Goal: Task Accomplishment & Management: Manage account settings

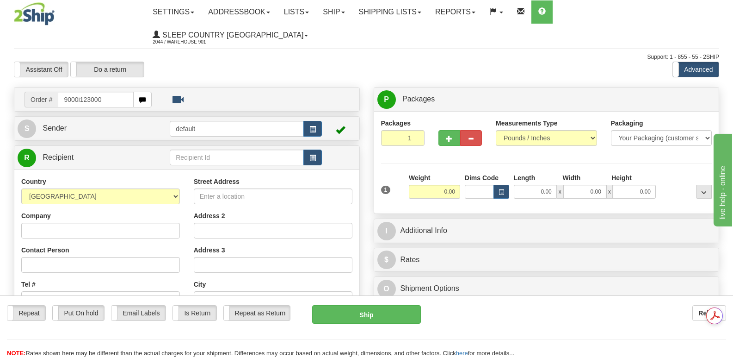
type input "9000i123000"
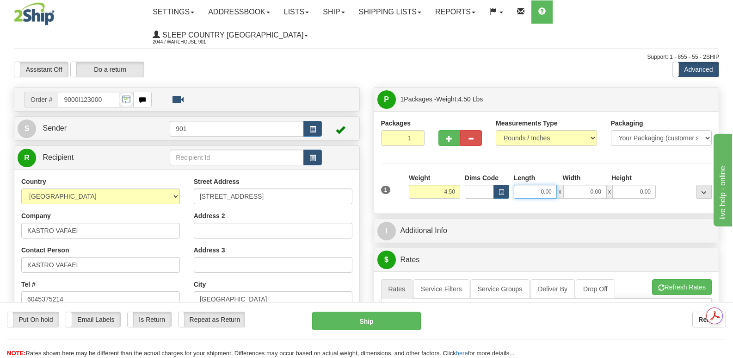
click at [522, 185] on input "0.00" at bounding box center [535, 192] width 43 height 14
type input "13.00"
click at [574, 185] on input "0.00" at bounding box center [584, 192] width 43 height 14
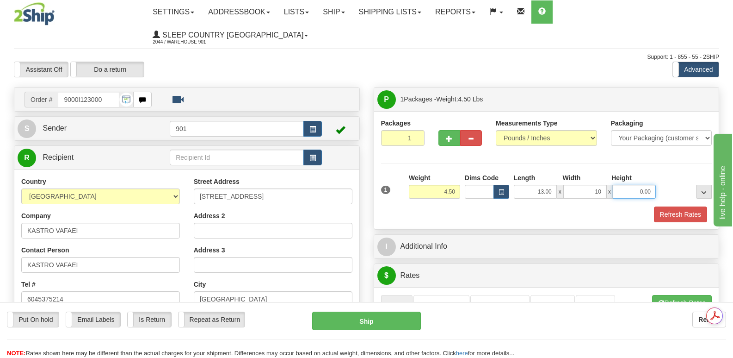
type input "10.00"
click at [624, 185] on input "0.00" at bounding box center [634, 192] width 43 height 14
type input "3.00"
click at [675, 206] on button "Refresh Rates" at bounding box center [680, 214] width 53 height 16
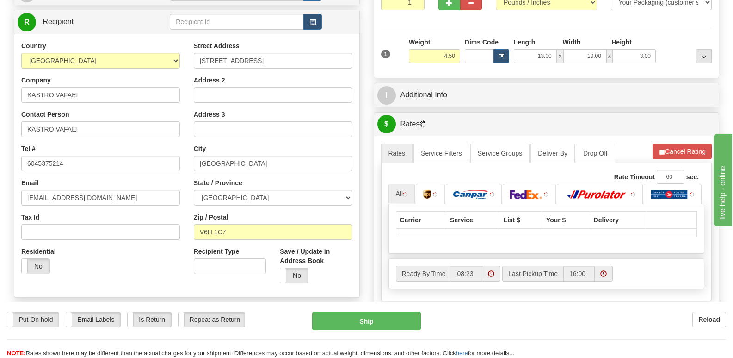
scroll to position [185, 0]
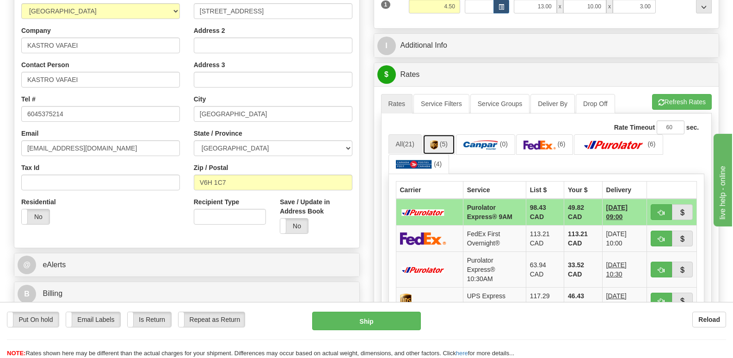
click at [438, 140] on img at bounding box center [434, 144] width 8 height 9
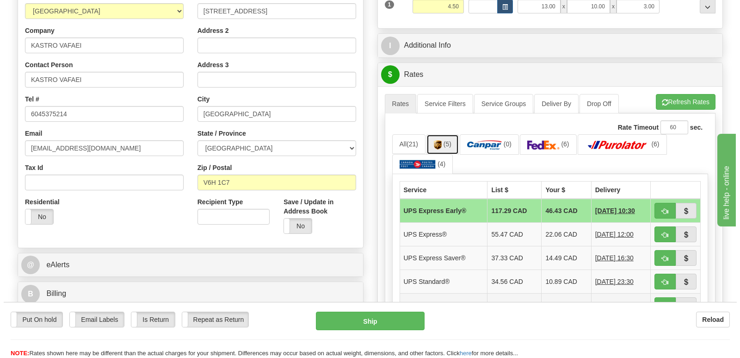
scroll to position [0, 0]
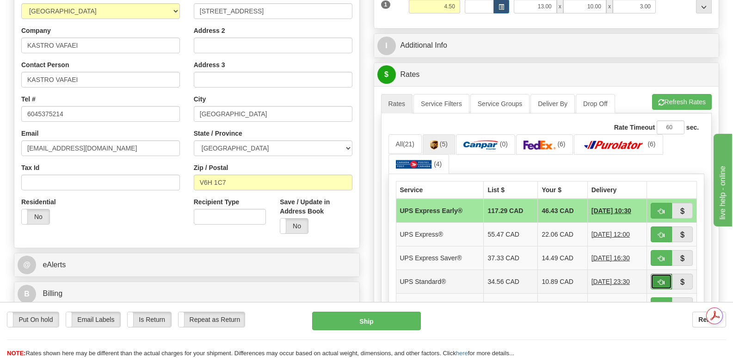
click at [656, 273] on button "button" at bounding box center [661, 281] width 21 height 16
type input "11"
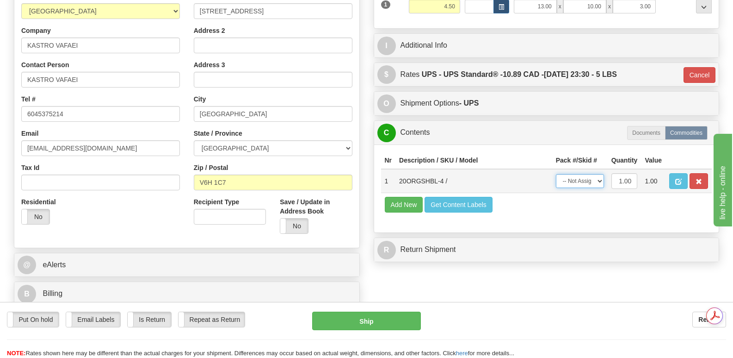
click at [599, 174] on select "-- Not Assigned -- Package 1" at bounding box center [580, 181] width 48 height 14
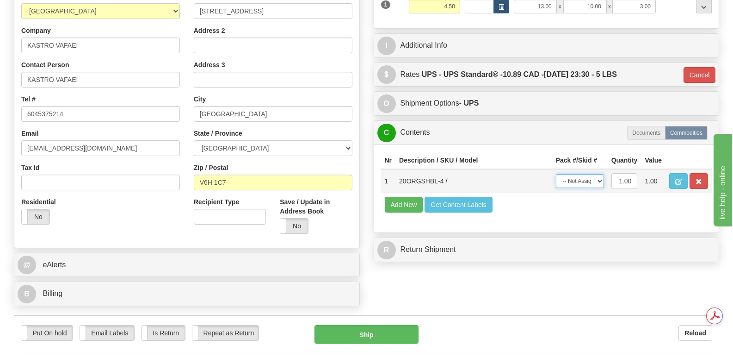
select select "0"
click at [556, 174] on select "-- Not Assigned -- Package 1" at bounding box center [580, 181] width 48 height 14
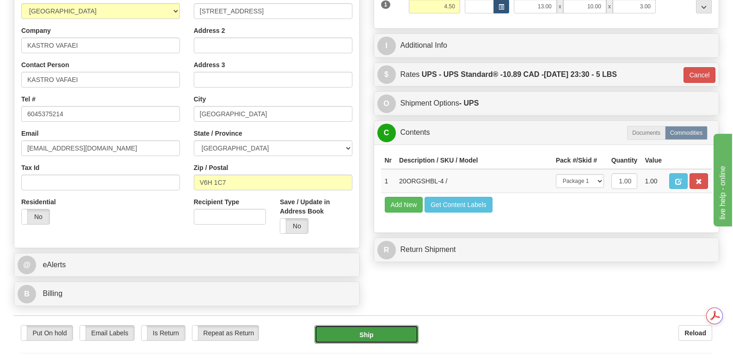
click at [375, 325] on button "Ship" at bounding box center [366, 334] width 104 height 18
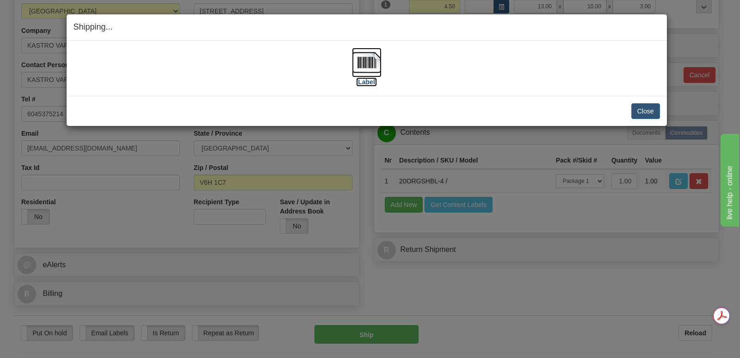
click at [367, 62] on img at bounding box center [367, 63] width 30 height 30
click at [647, 108] on button "Close" at bounding box center [645, 111] width 29 height 16
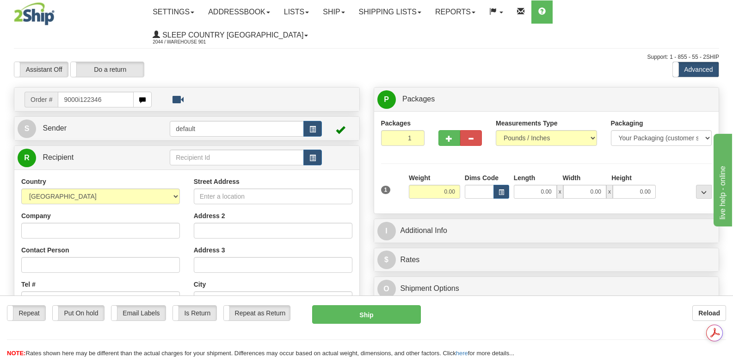
type input "9000i122346"
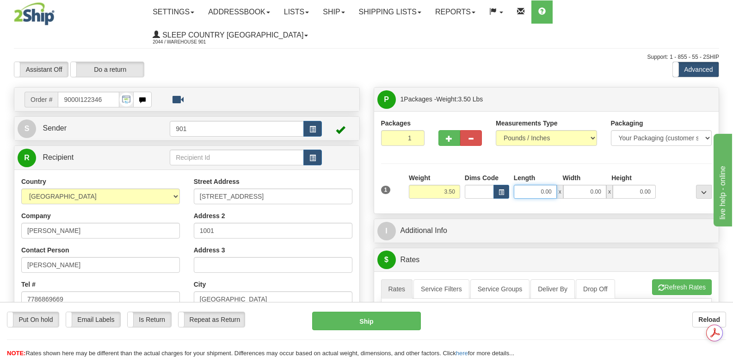
click at [521, 185] on input "0.00" at bounding box center [535, 192] width 43 height 14
type input "13.00"
click at [585, 185] on input "0.00" at bounding box center [584, 192] width 43 height 14
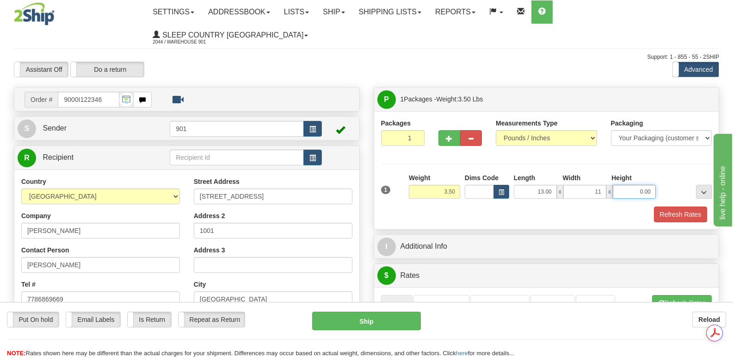
type input "11.00"
click at [626, 185] on input "0.00" at bounding box center [634, 192] width 43 height 14
type input "3.00"
click at [677, 206] on button "Refresh Rates" at bounding box center [680, 214] width 53 height 16
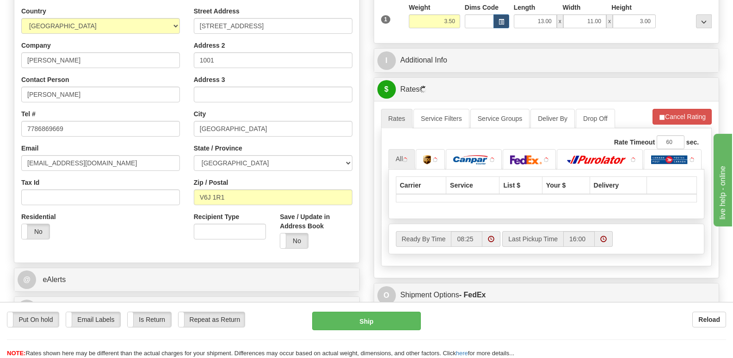
scroll to position [185, 0]
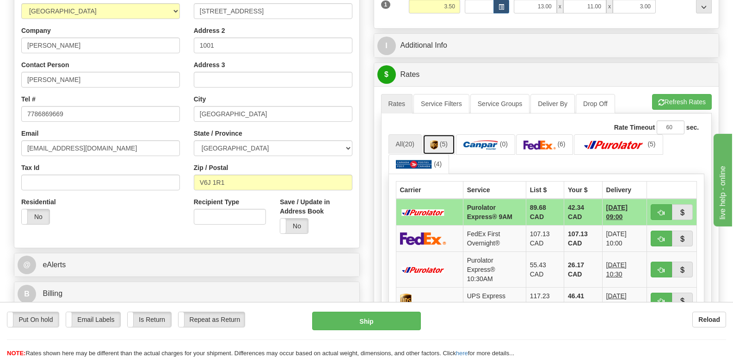
click at [437, 134] on link "(5)" at bounding box center [439, 144] width 32 height 20
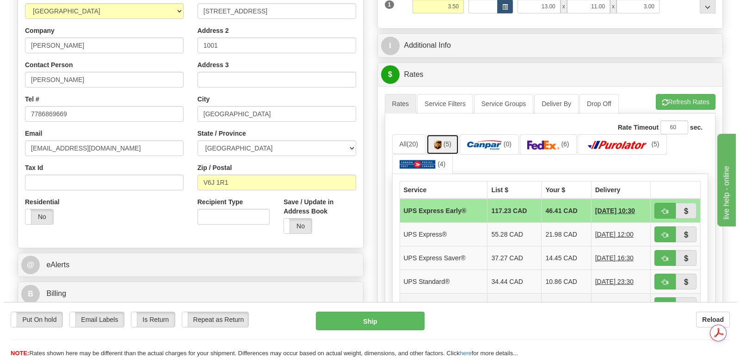
scroll to position [0, 0]
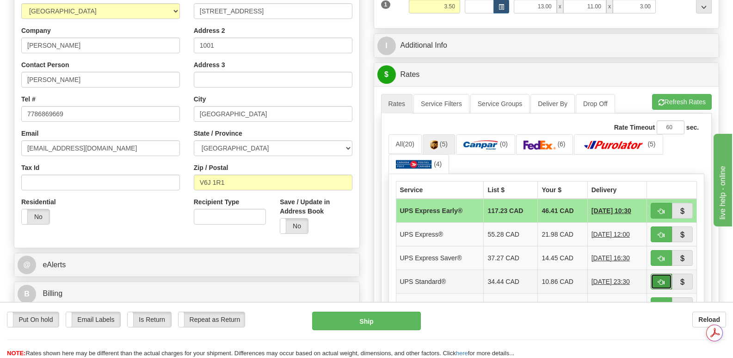
click at [660, 279] on span "button" at bounding box center [661, 282] width 6 height 6
type input "11"
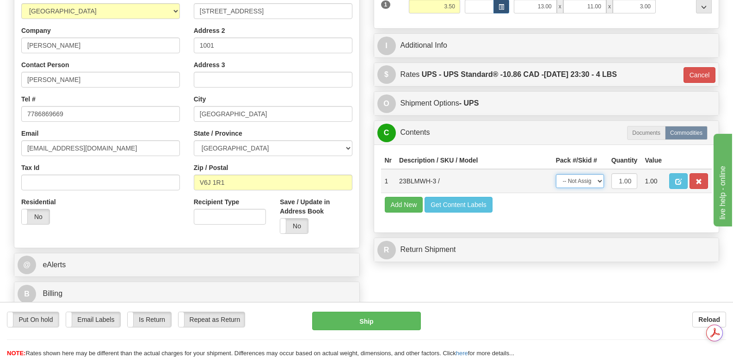
click at [600, 174] on select "-- Not Assigned -- Package 1" at bounding box center [580, 181] width 48 height 14
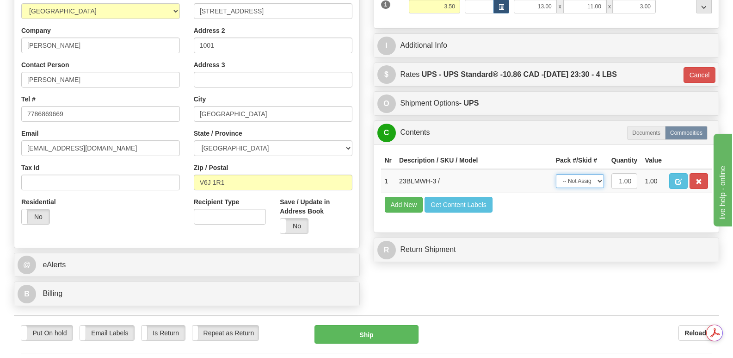
select select "0"
click at [556, 174] on select "-- Not Assigned -- Package 1" at bounding box center [580, 181] width 48 height 14
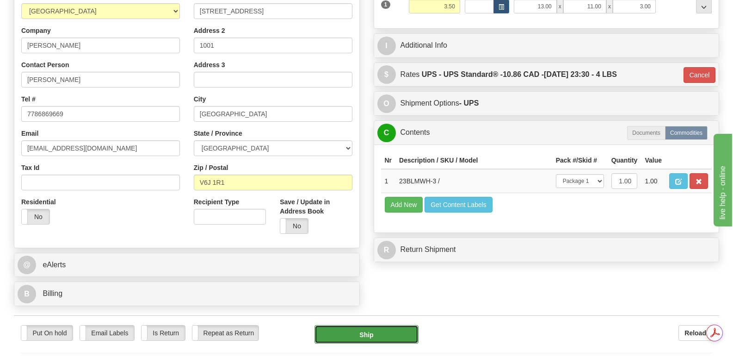
click at [362, 325] on button "Ship" at bounding box center [366, 334] width 104 height 18
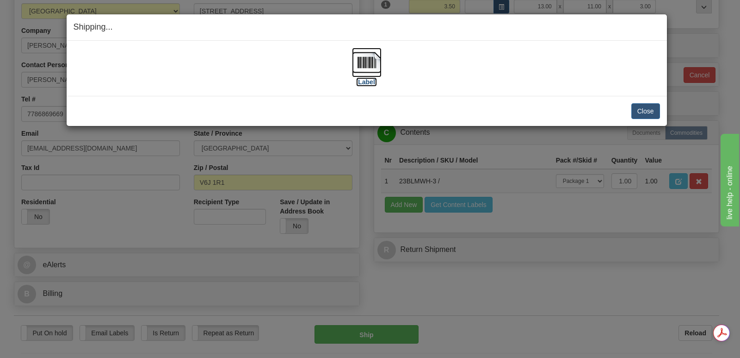
click at [371, 59] on img at bounding box center [367, 63] width 30 height 30
click at [644, 106] on button "Close" at bounding box center [645, 111] width 29 height 16
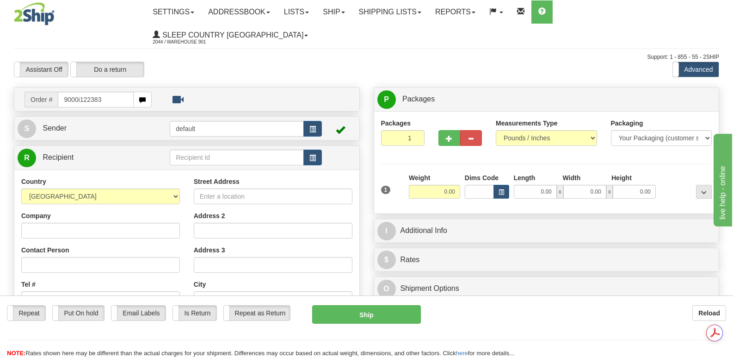
type input "9000i122383"
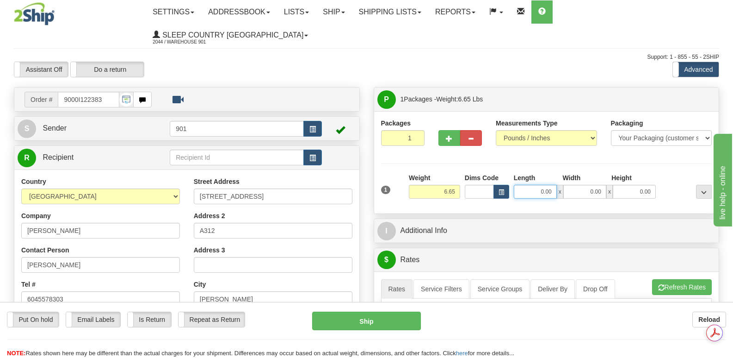
click at [521, 185] on input "0.00" at bounding box center [535, 192] width 43 height 14
type input "13.00"
click at [579, 185] on input "0.00" at bounding box center [584, 192] width 43 height 14
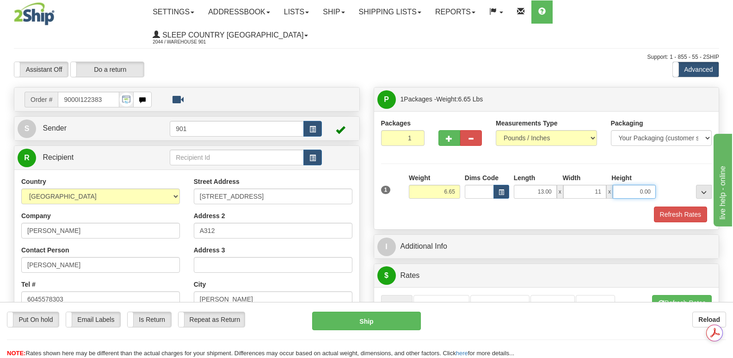
type input "11.00"
click at [620, 185] on input "0.00" at bounding box center [634, 192] width 43 height 14
type input "4.00"
click at [678, 206] on button "Refresh Rates" at bounding box center [680, 214] width 53 height 16
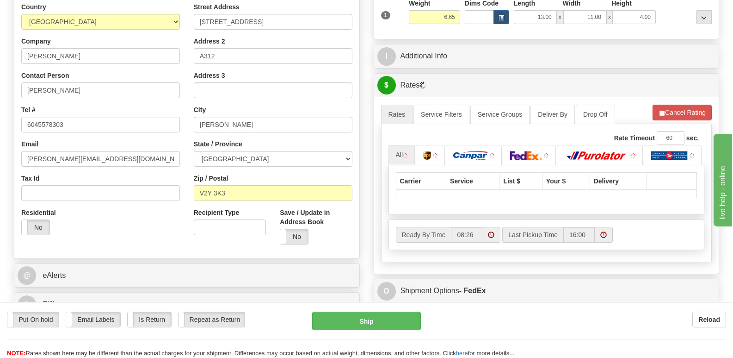
scroll to position [231, 0]
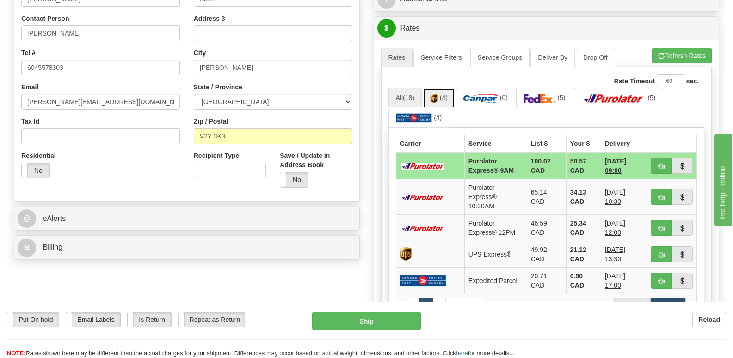
click at [440, 88] on link "(4)" at bounding box center [439, 98] width 32 height 20
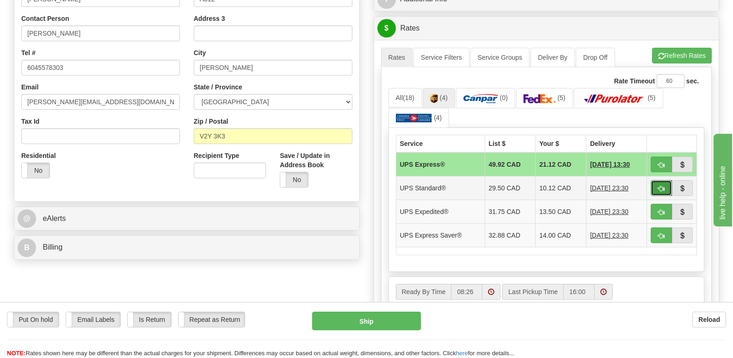
click at [662, 185] on span "button" at bounding box center [661, 188] width 6 height 6
type input "11"
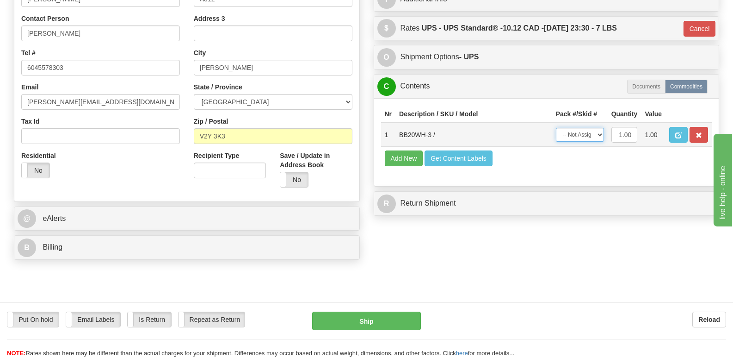
click at [599, 128] on select "-- Not Assigned -- Package 1" at bounding box center [580, 135] width 48 height 14
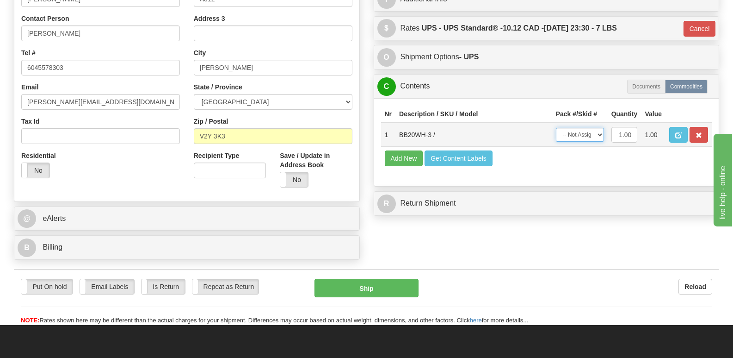
select select "0"
click at [556, 128] on select "-- Not Assigned -- Package 1" at bounding box center [580, 135] width 48 height 14
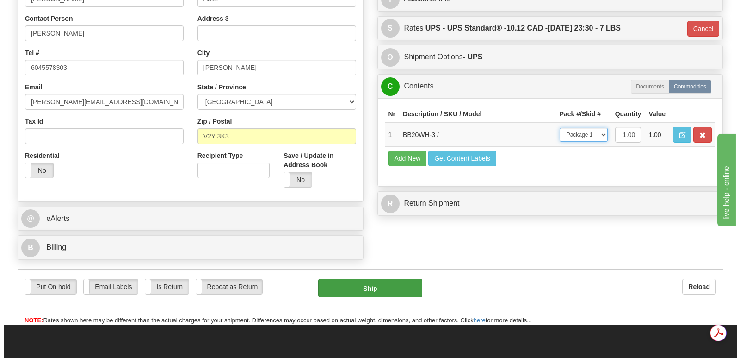
scroll to position [0, 0]
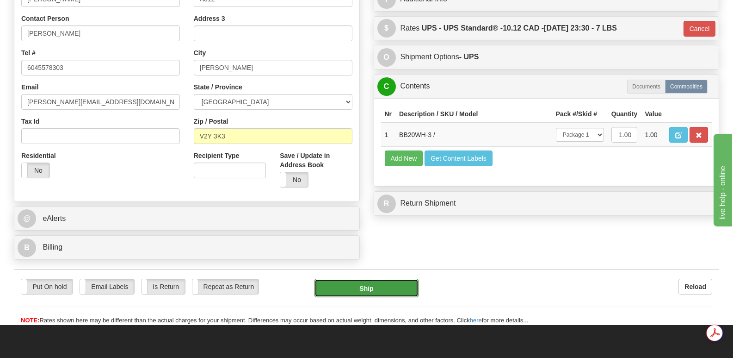
click at [385, 278] on button "Ship" at bounding box center [366, 287] width 104 height 18
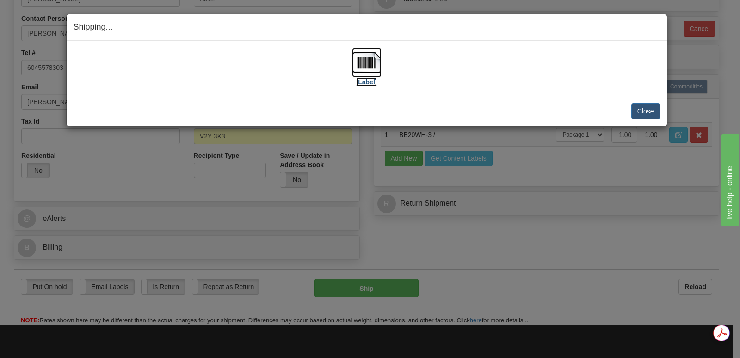
click at [364, 61] on img at bounding box center [367, 63] width 30 height 30
click at [645, 109] on button "Close" at bounding box center [645, 111] width 29 height 16
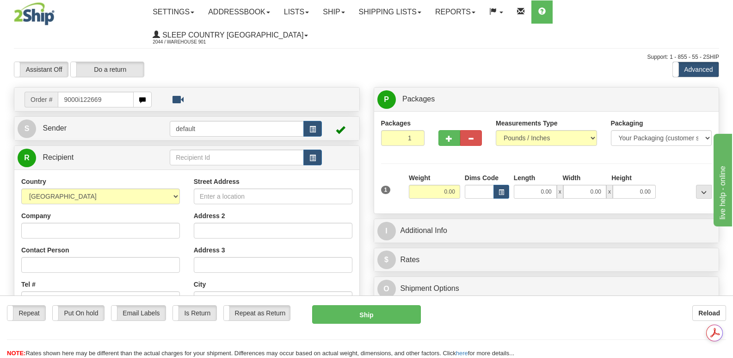
type input "9000i122669"
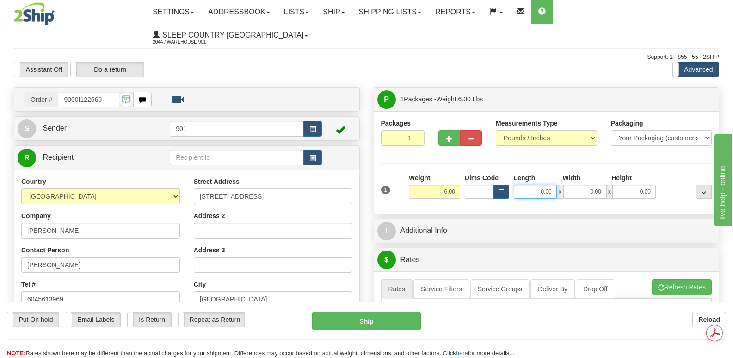
click at [526, 185] on input "0.00" at bounding box center [535, 192] width 43 height 14
type input "16.00"
click at [566, 185] on input "0.00" at bounding box center [584, 192] width 43 height 14
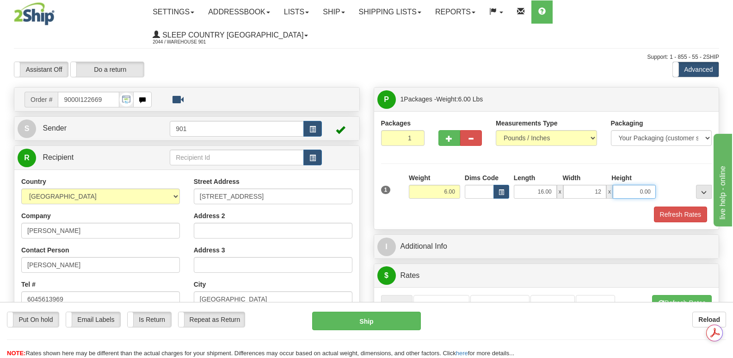
type input "12.00"
click at [620, 185] on input "0.00" at bounding box center [634, 192] width 43 height 14
type input "6.00"
click at [674, 206] on button "Refresh Rates" at bounding box center [680, 214] width 53 height 16
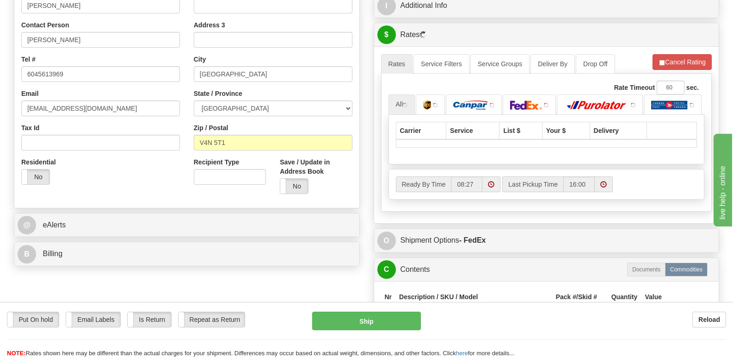
scroll to position [231, 0]
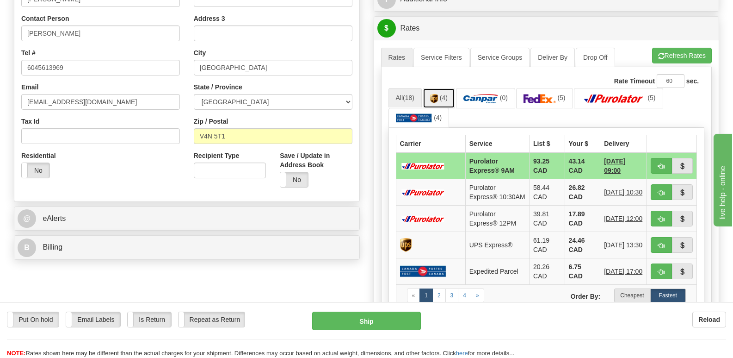
click at [438, 94] on img at bounding box center [434, 98] width 8 height 9
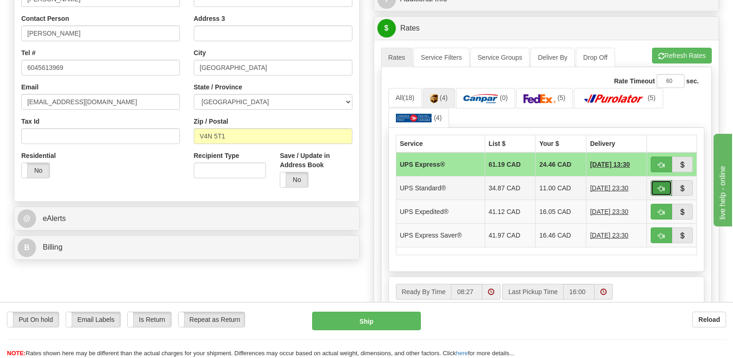
click at [658, 180] on button "button" at bounding box center [661, 188] width 21 height 16
type input "11"
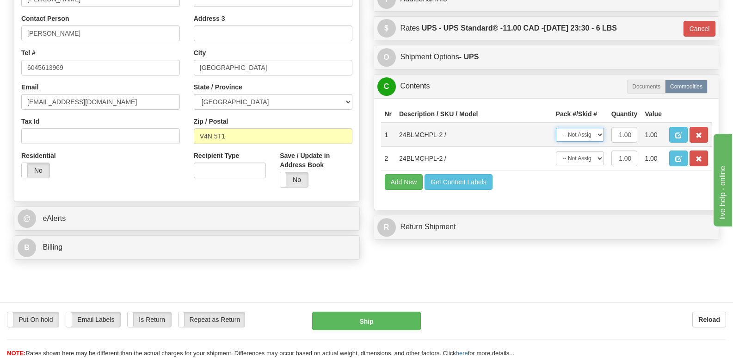
click at [599, 128] on select "-- Not Assigned -- Package 1" at bounding box center [580, 135] width 48 height 14
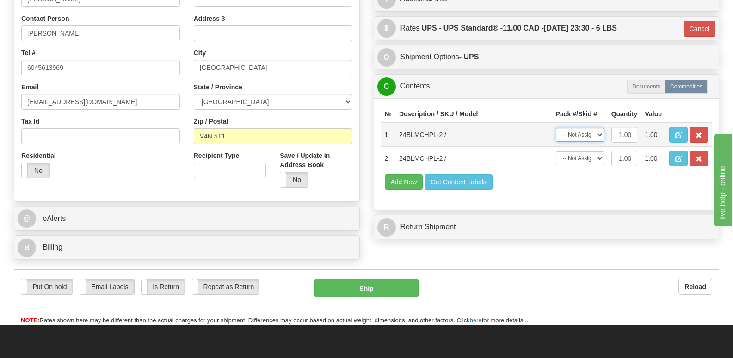
select select "0"
click at [556, 128] on select "-- Not Assigned -- Package 1" at bounding box center [580, 135] width 48 height 14
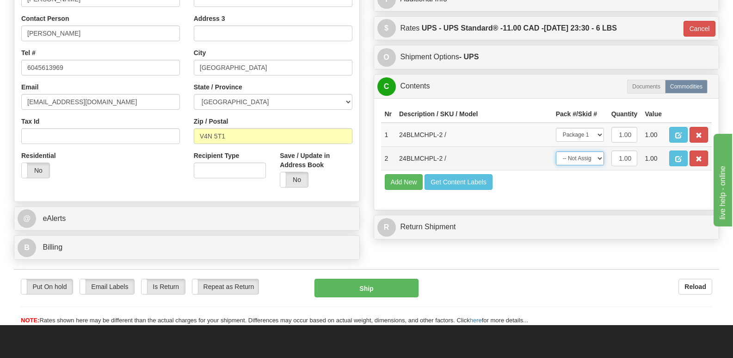
drag, startPoint x: 600, startPoint y: 136, endPoint x: 599, endPoint y: 143, distance: 7.0
click at [600, 151] on select "-- Not Assigned -- Package 1" at bounding box center [580, 158] width 48 height 14
select select "0"
click at [556, 151] on select "-- Not Assigned -- Package 1" at bounding box center [580, 158] width 48 height 14
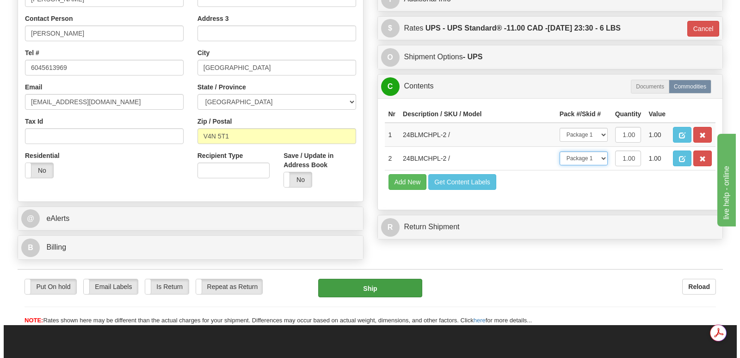
scroll to position [0, 0]
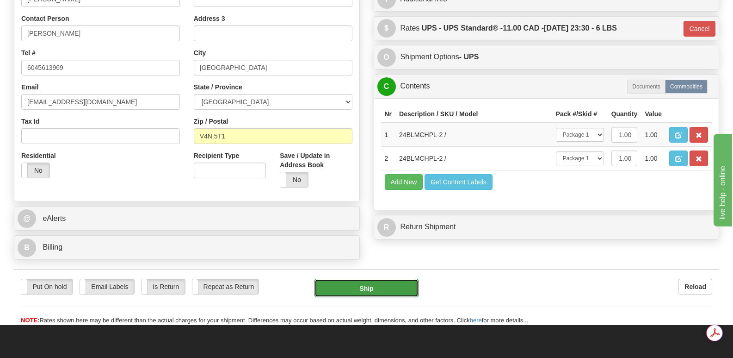
click at [357, 278] on button "Ship" at bounding box center [366, 287] width 104 height 18
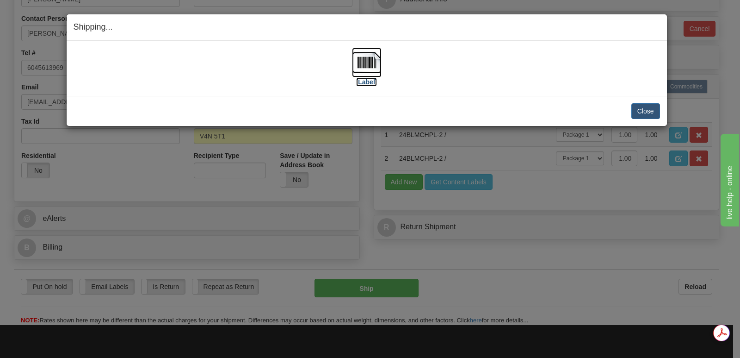
click at [366, 63] on img at bounding box center [367, 63] width 30 height 30
click at [647, 110] on button "Close" at bounding box center [645, 111] width 29 height 16
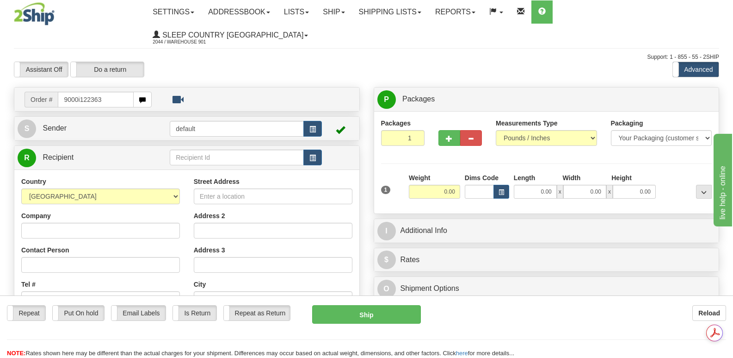
type input "9000i122363"
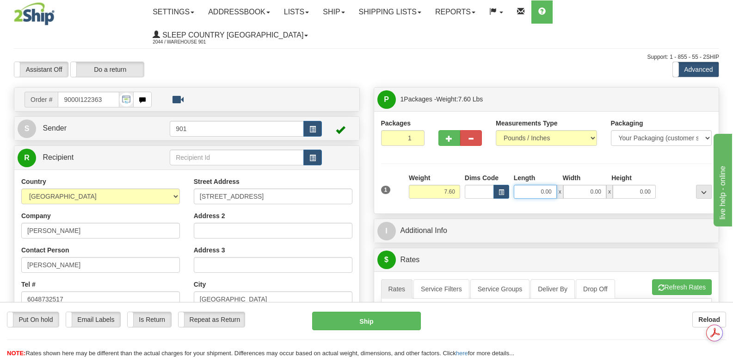
click at [522, 185] on input "0.00" at bounding box center [535, 192] width 43 height 14
type input "13.00"
click at [577, 185] on input "0.00" at bounding box center [584, 192] width 43 height 14
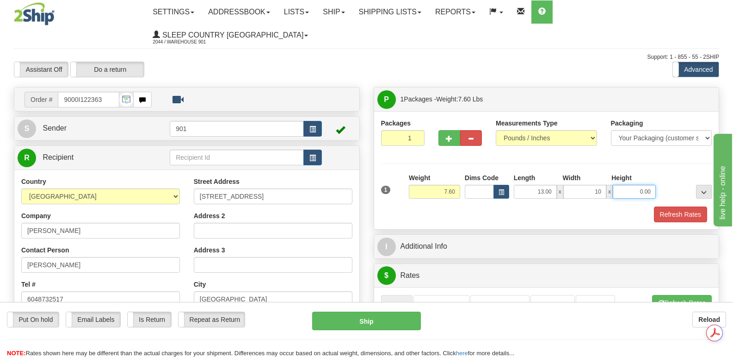
type input "10.00"
click at [625, 185] on input "0.00" at bounding box center [634, 192] width 43 height 14
type input "5.00"
click at [672, 206] on button "Refresh Rates" at bounding box center [680, 214] width 53 height 16
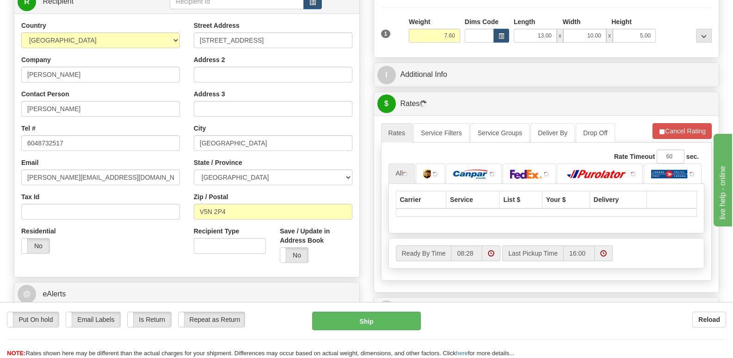
scroll to position [185, 0]
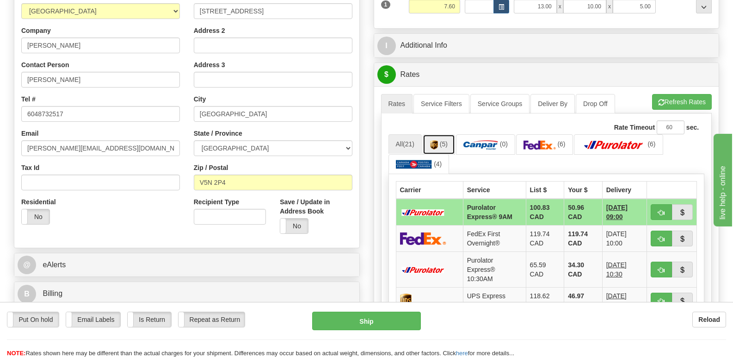
click at [438, 140] on img at bounding box center [434, 144] width 8 height 9
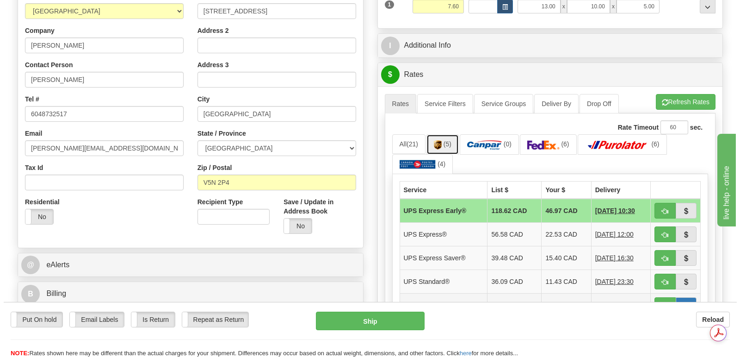
scroll to position [0, 0]
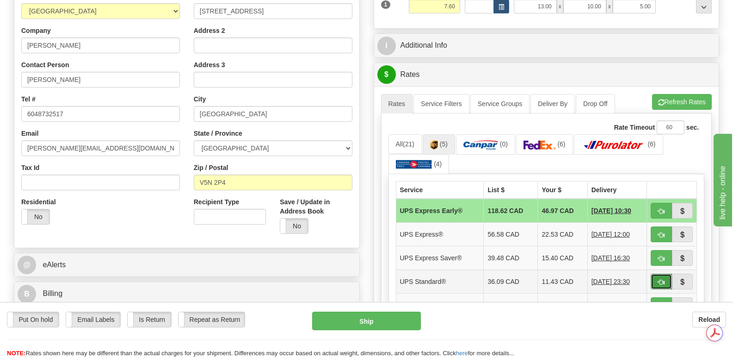
click at [664, 279] on span "button" at bounding box center [661, 282] width 6 height 6
type input "11"
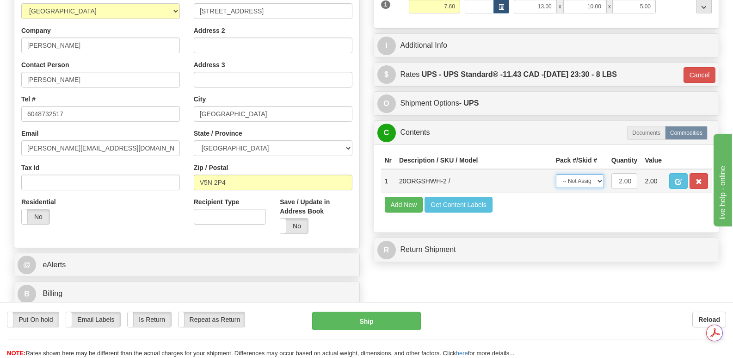
click at [600, 174] on select "-- Not Assigned -- Package 1" at bounding box center [580, 181] width 48 height 14
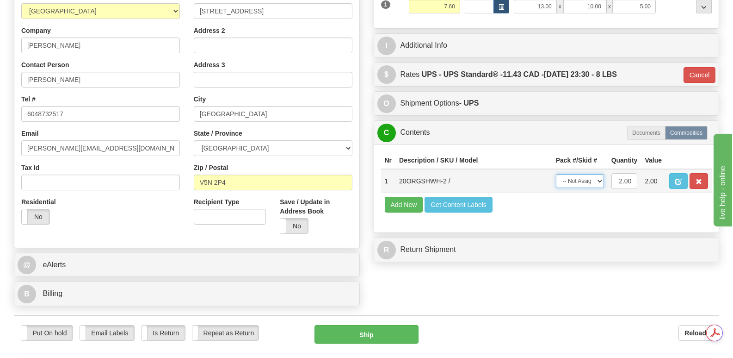
select select "0"
click at [556, 174] on select "-- Not Assigned -- Package 1" at bounding box center [580, 181] width 48 height 14
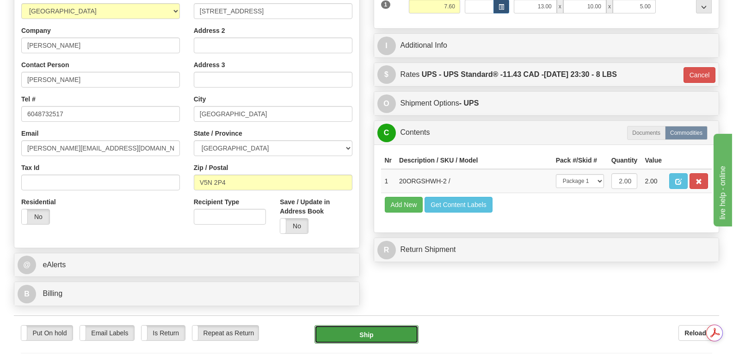
click at [370, 325] on button "Ship" at bounding box center [366, 334] width 104 height 18
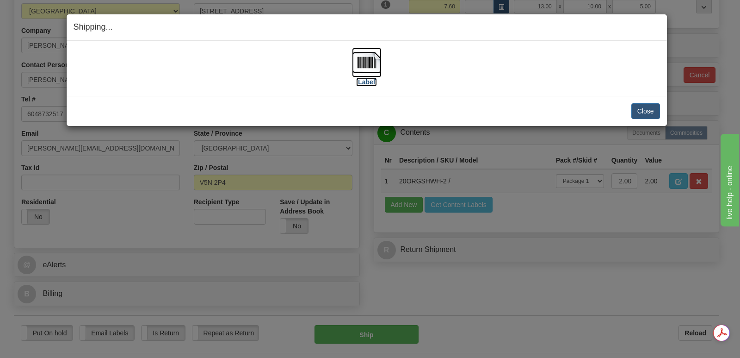
click at [370, 62] on img at bounding box center [367, 63] width 30 height 30
click at [640, 108] on button "Close" at bounding box center [645, 111] width 29 height 16
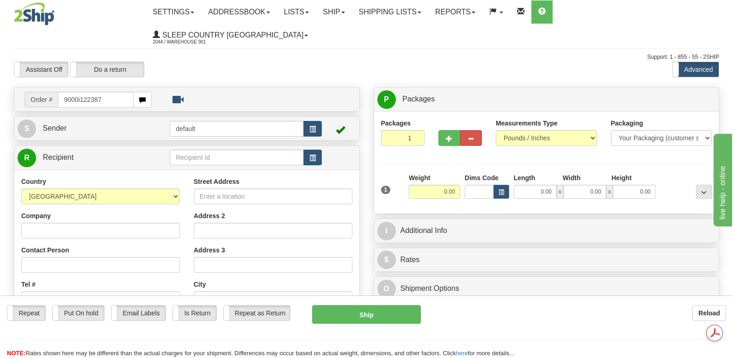
type input "9000i122387"
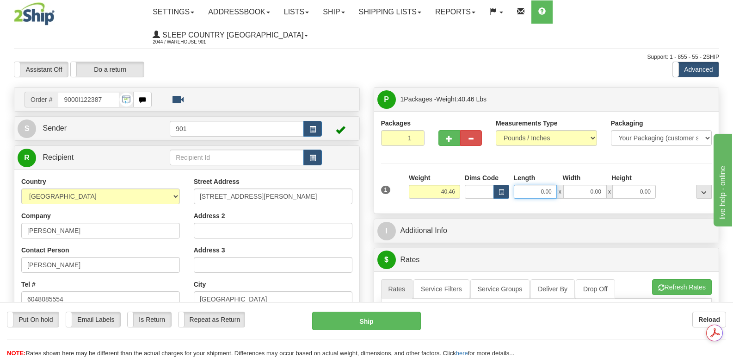
click at [521, 185] on input "0.00" at bounding box center [535, 192] width 43 height 14
type input "41.00"
click at [571, 185] on input "0.00" at bounding box center [584, 192] width 43 height 14
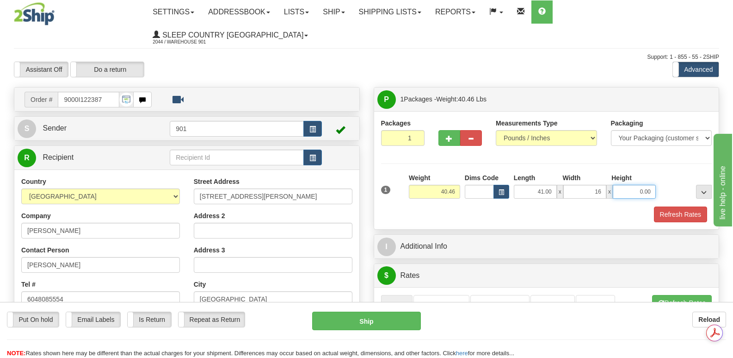
type input "16.00"
click at [625, 185] on input "0.00" at bounding box center [634, 192] width 43 height 14
type input "16.00"
drag, startPoint x: 691, startPoint y: 188, endPoint x: 686, endPoint y: 185, distance: 5.4
click at [691, 206] on button "Refresh Rates" at bounding box center [680, 214] width 53 height 16
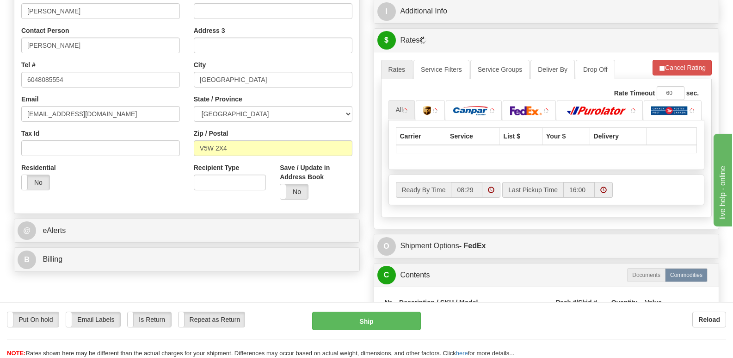
scroll to position [231, 0]
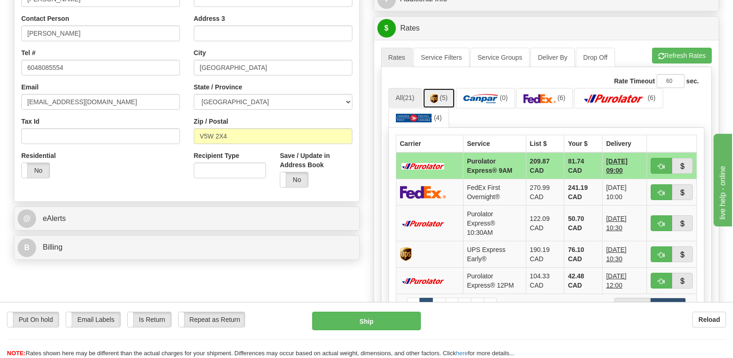
click at [435, 94] on img at bounding box center [434, 98] width 8 height 9
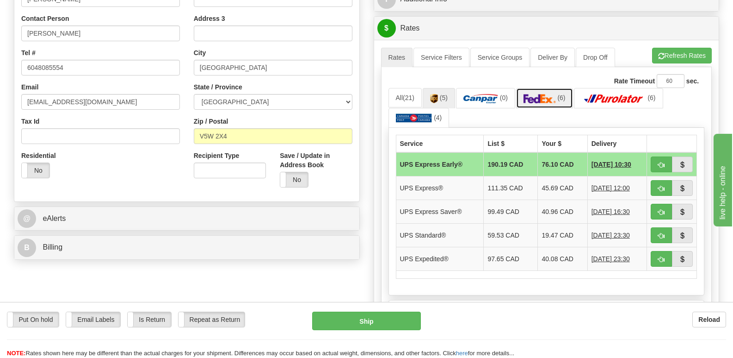
click at [548, 94] on img at bounding box center [540, 98] width 32 height 9
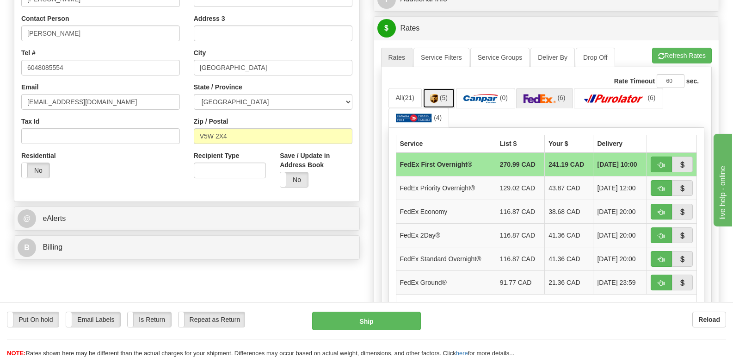
click at [442, 94] on span "(5)" at bounding box center [444, 97] width 8 height 7
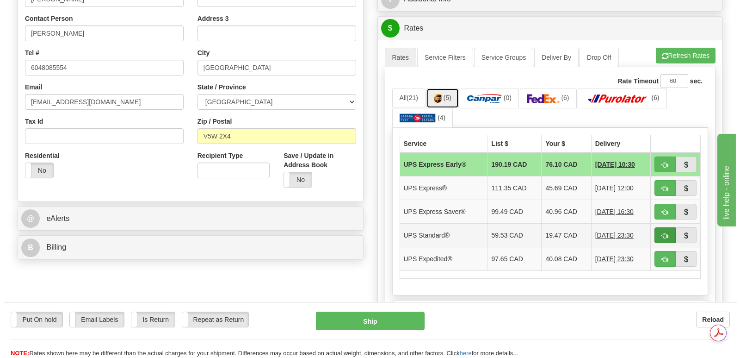
scroll to position [0, 0]
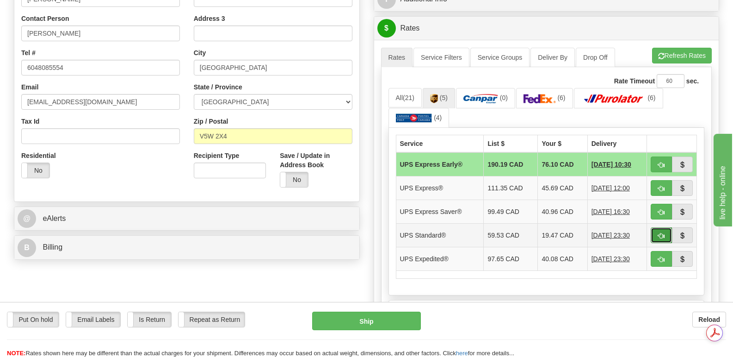
click at [660, 233] on span "button" at bounding box center [661, 236] width 6 height 6
type input "11"
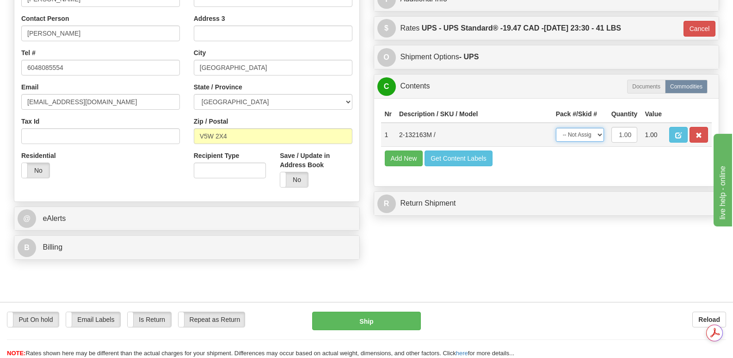
click at [598, 128] on select "-- Not Assigned -- Package 1" at bounding box center [580, 135] width 48 height 14
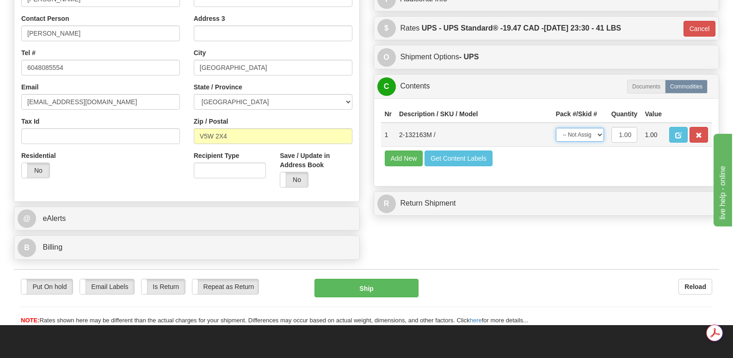
select select "0"
click at [556, 128] on select "-- Not Assigned -- Package 1" at bounding box center [580, 135] width 48 height 14
click at [364, 278] on button "Ship" at bounding box center [366, 287] width 104 height 18
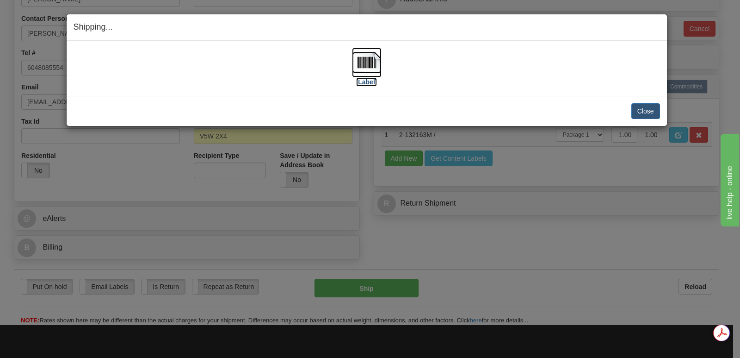
click at [370, 62] on img at bounding box center [367, 63] width 30 height 30
click at [643, 107] on button "Close" at bounding box center [645, 111] width 29 height 16
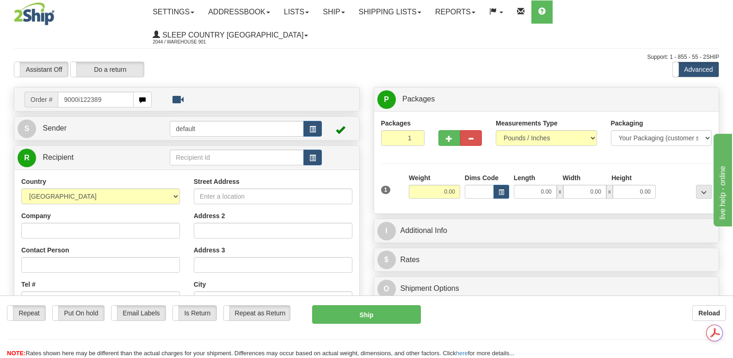
type input "9000i122389"
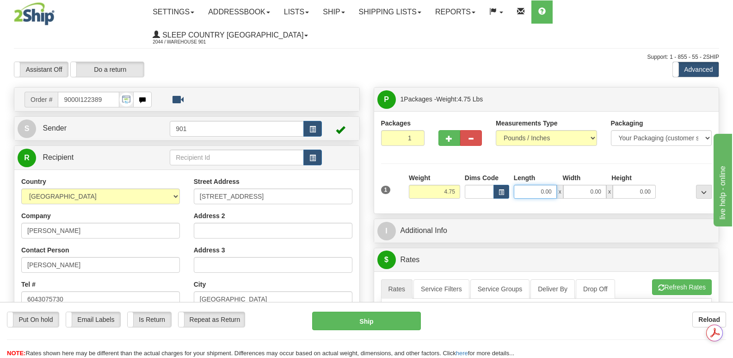
click at [524, 185] on input "0.00" at bounding box center [535, 192] width 43 height 14
type input "32.00"
click at [585, 185] on input "0.00" at bounding box center [584, 192] width 43 height 14
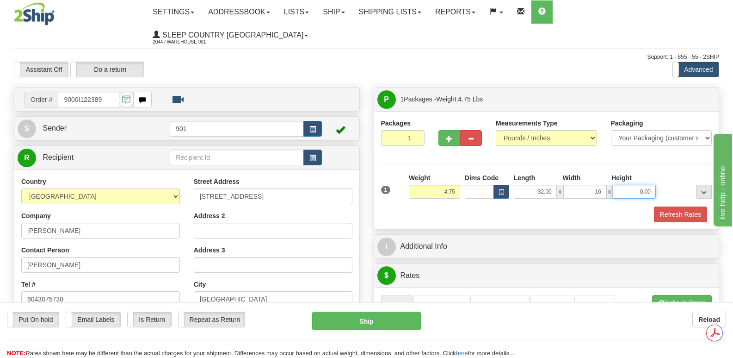
type input "16.00"
click at [627, 185] on input "0.00" at bounding box center [634, 192] width 43 height 14
type input "8.00"
click at [672, 206] on button "Refresh Rates" at bounding box center [680, 214] width 53 height 16
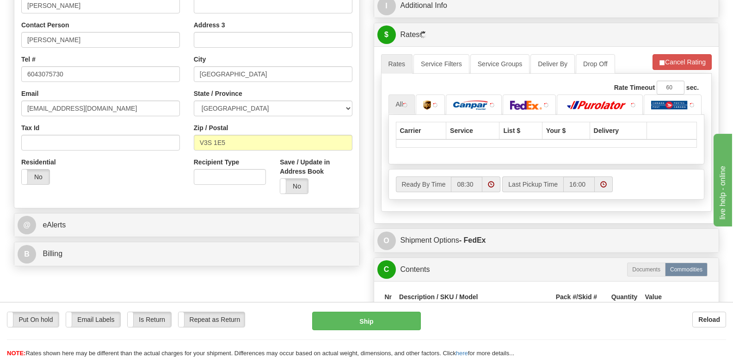
scroll to position [231, 0]
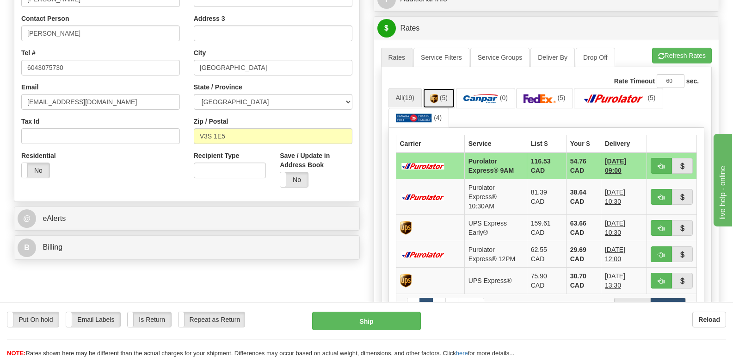
click at [435, 88] on link "(5)" at bounding box center [439, 98] width 32 height 20
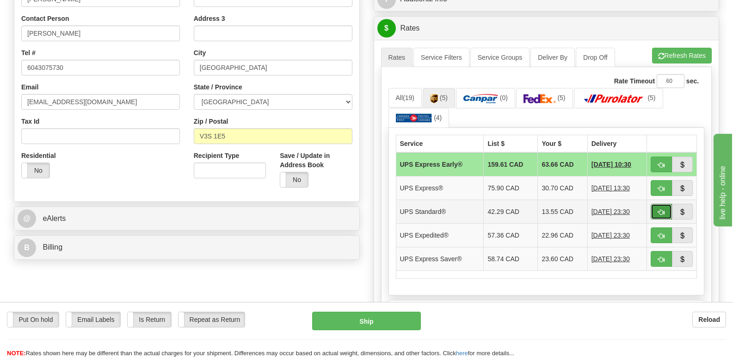
click at [662, 209] on span "button" at bounding box center [661, 212] width 6 height 6
type input "11"
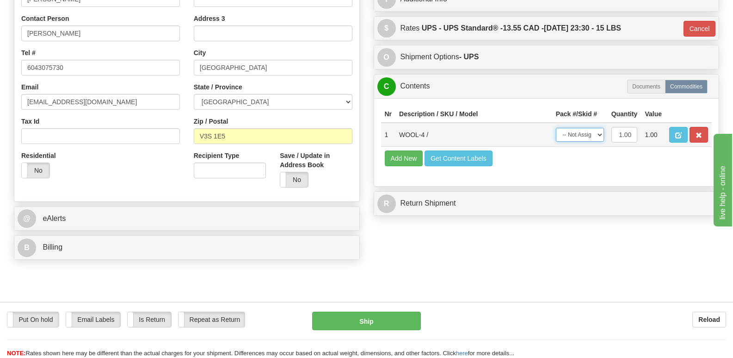
click at [601, 128] on select "-- Not Assigned -- Package 1" at bounding box center [580, 135] width 48 height 14
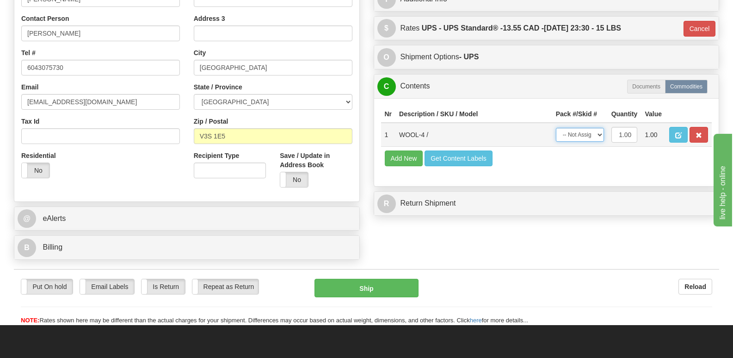
select select "0"
click at [556, 128] on select "-- Not Assigned -- Package 1" at bounding box center [580, 135] width 48 height 14
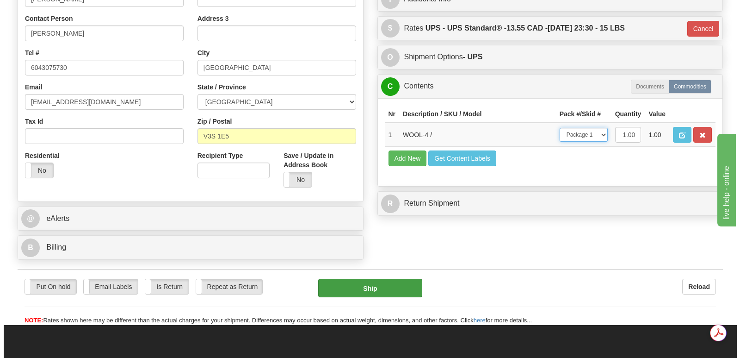
scroll to position [0, 0]
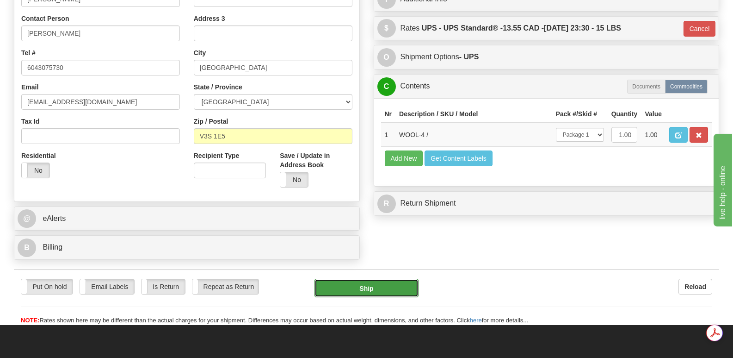
click at [382, 278] on button "Ship" at bounding box center [366, 287] width 104 height 18
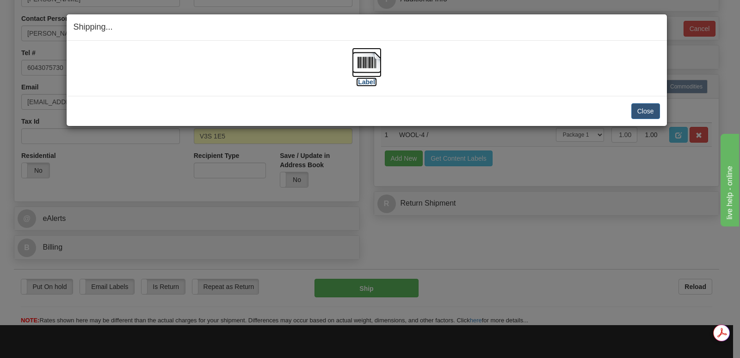
click at [369, 59] on img at bounding box center [367, 63] width 30 height 30
click at [646, 107] on button "Close" at bounding box center [645, 111] width 29 height 16
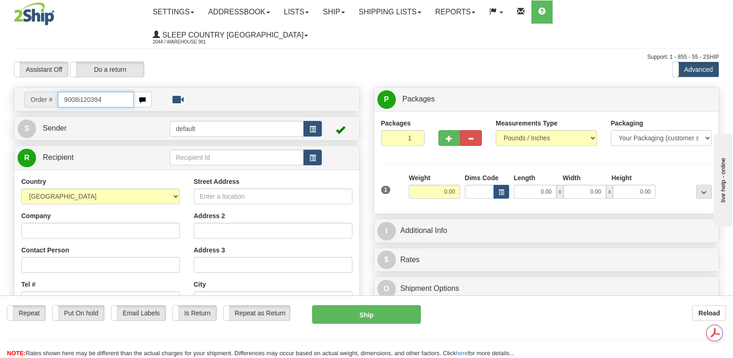
type input "9008i120394"
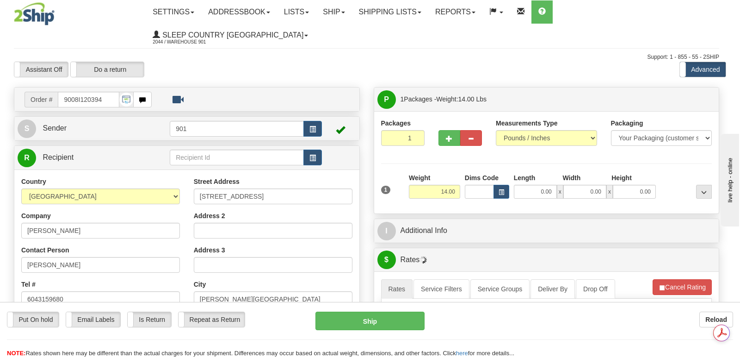
type input "ALDERGROVE"
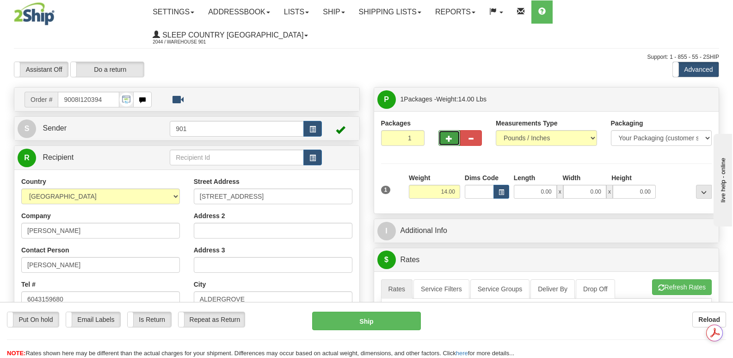
click at [450, 136] on span "button" at bounding box center [449, 139] width 6 height 6
type input "2"
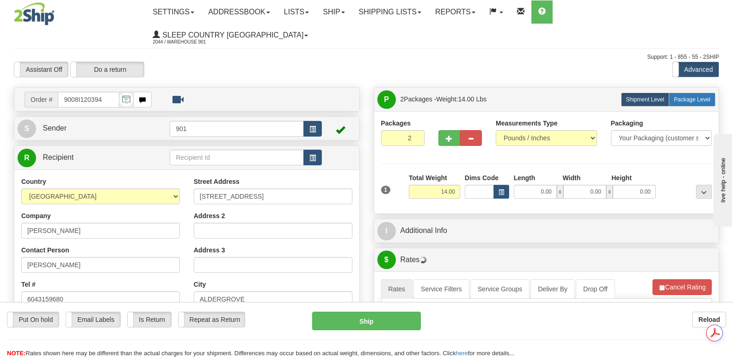
click at [695, 96] on span "Package Level" at bounding box center [692, 99] width 37 height 6
radio input "true"
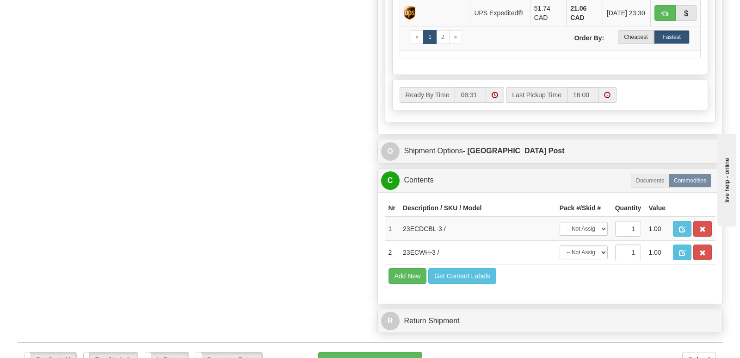
scroll to position [647, 0]
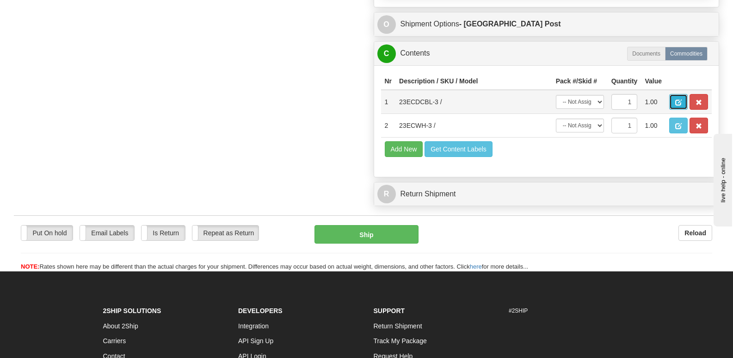
click at [675, 99] on span "button" at bounding box center [678, 102] width 6 height 6
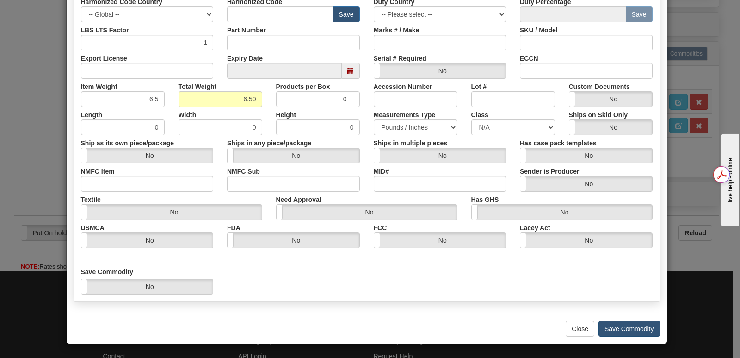
scroll to position [0, 0]
click at [615, 327] on button "Save Commodity" at bounding box center [629, 329] width 62 height 16
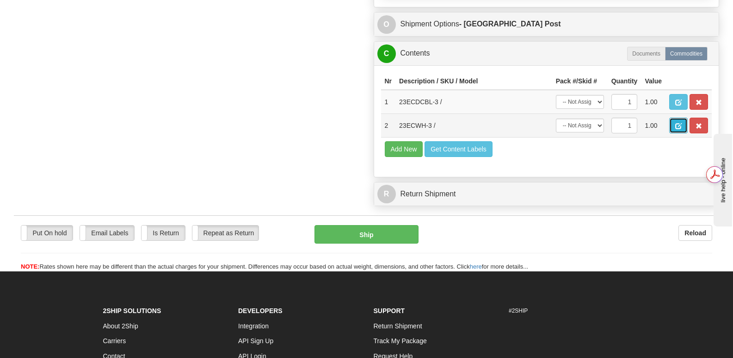
click at [676, 123] on span "button" at bounding box center [678, 126] width 6 height 6
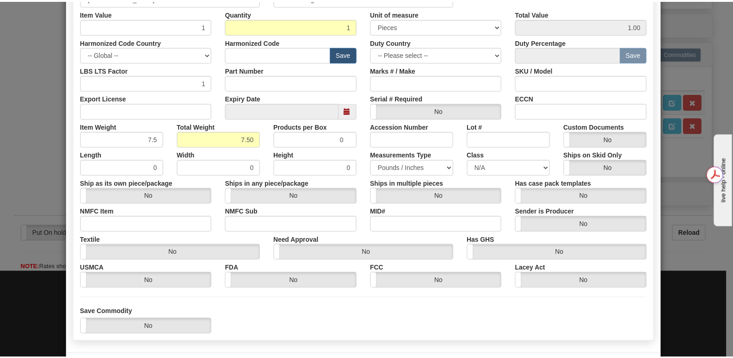
scroll to position [214, 0]
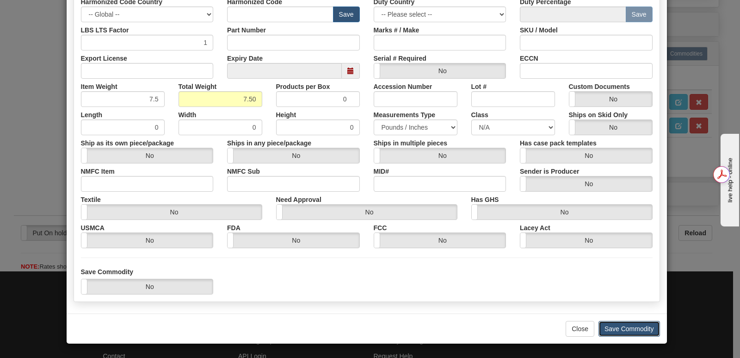
click at [608, 327] on button "Save Commodity" at bounding box center [629, 329] width 62 height 16
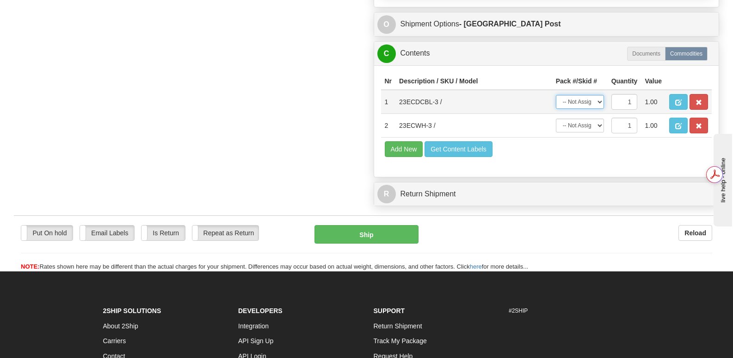
click at [600, 95] on select "-- Not Assigned -- Package 1 Package 2" at bounding box center [580, 102] width 48 height 14
select select "0"
click at [556, 95] on select "-- Not Assigned -- Package 1 Package 2" at bounding box center [580, 102] width 48 height 14
click at [601, 118] on select "-- Not Assigned -- Package 1 Package 2" at bounding box center [580, 125] width 48 height 14
select select "1"
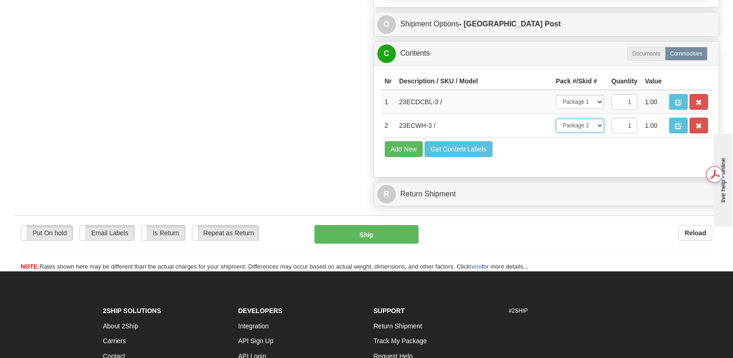
click at [556, 118] on select "-- Not Assigned -- Package 1 Package 2" at bounding box center [580, 125] width 48 height 14
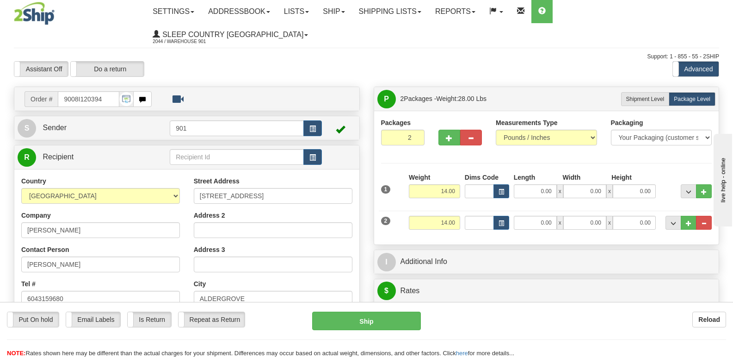
scroll to position [0, 0]
click at [526, 185] on input "0.00" at bounding box center [535, 192] width 43 height 14
type input "13.00"
click at [575, 185] on input "0.00" at bounding box center [584, 192] width 43 height 14
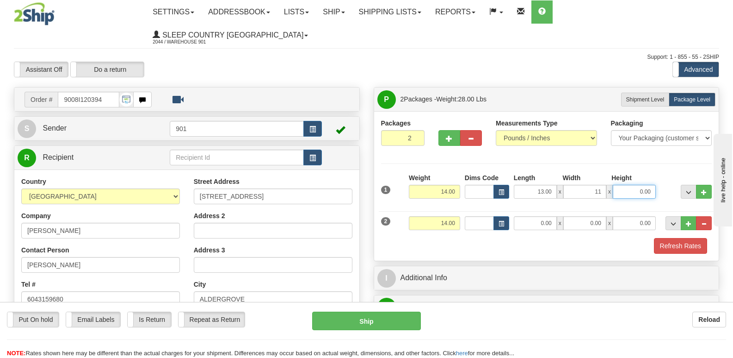
type input "11.00"
click at [623, 185] on input "0.00" at bounding box center [634, 192] width 43 height 14
type input "4.00"
click at [527, 216] on input "0.00" at bounding box center [535, 223] width 43 height 14
type input "13.00"
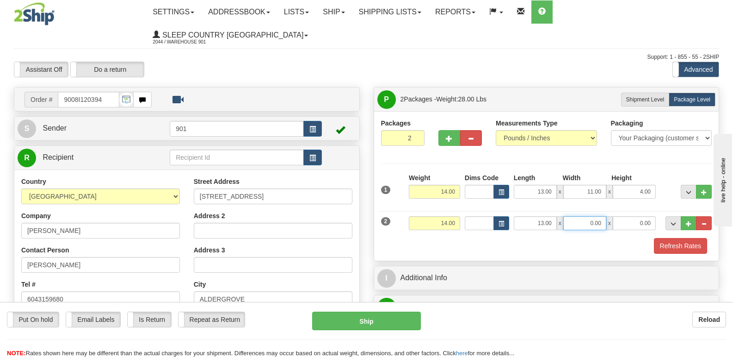
click at [584, 216] on input "0.00" at bounding box center [584, 223] width 43 height 14
type input "11.00"
click at [629, 216] on input "0.00" at bounding box center [634, 223] width 43 height 14
type input "5.00"
drag, startPoint x: 433, startPoint y: 170, endPoint x: 456, endPoint y: 169, distance: 23.1
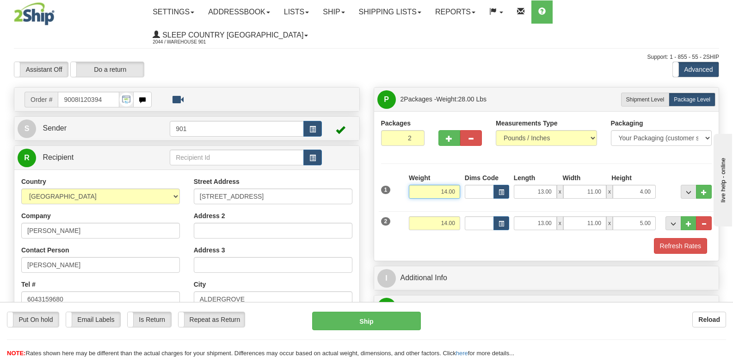
click at [456, 185] on input "14.00" at bounding box center [434, 192] width 51 height 14
type input "6.50"
drag, startPoint x: 437, startPoint y: 200, endPoint x: 460, endPoint y: 200, distance: 22.7
click at [460, 216] on input "14.00" at bounding box center [434, 223] width 51 height 14
type input "7.50"
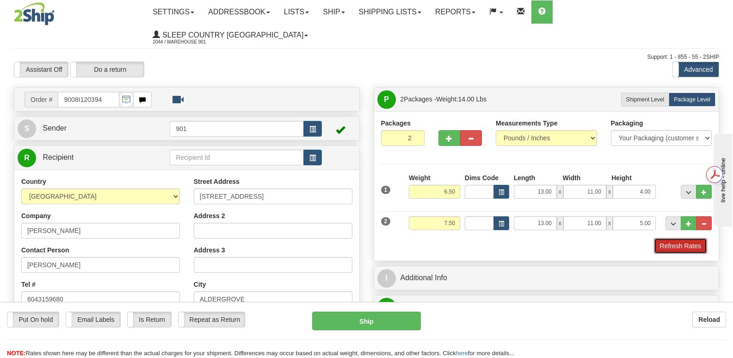
click at [676, 238] on button "Refresh Rates" at bounding box center [680, 246] width 53 height 16
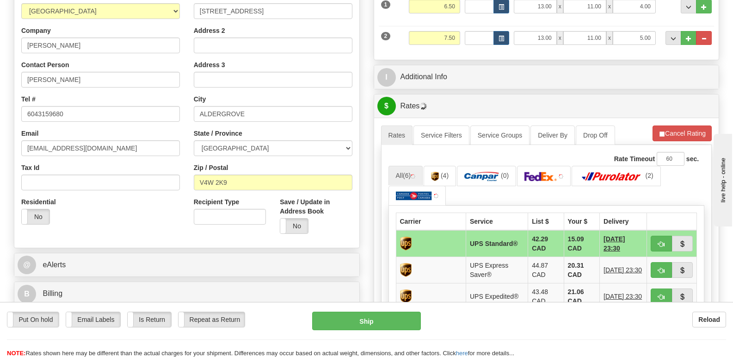
scroll to position [231, 0]
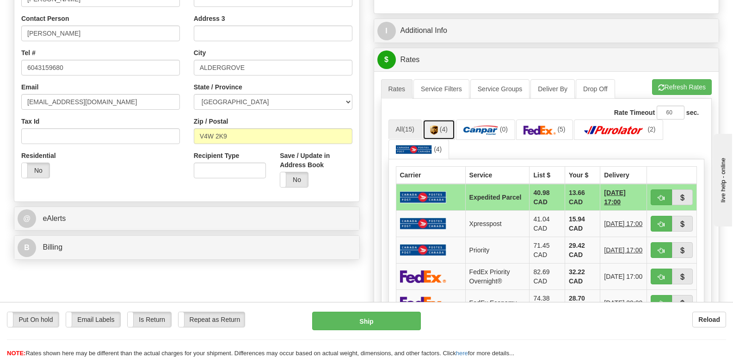
click at [438, 125] on img at bounding box center [434, 129] width 8 height 9
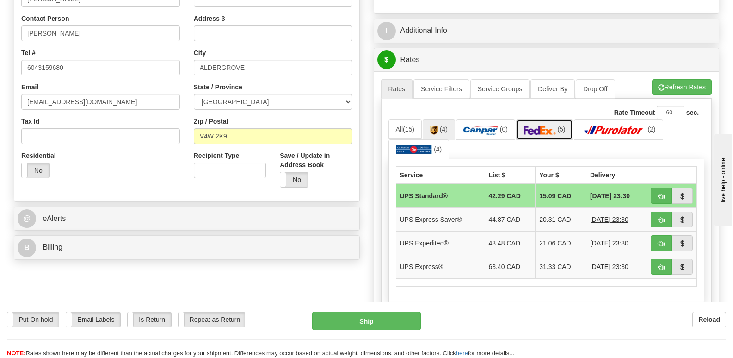
click at [546, 125] on img at bounding box center [540, 129] width 32 height 9
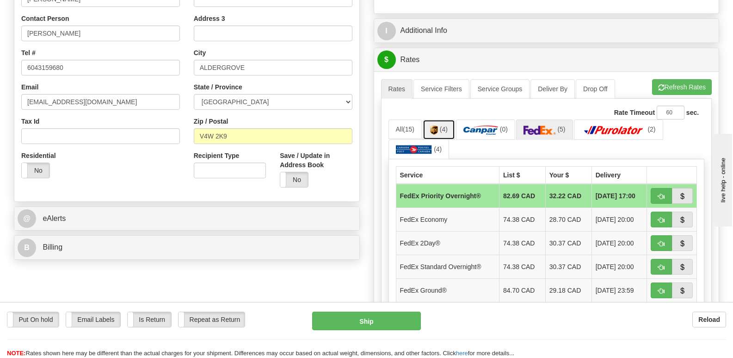
click at [440, 119] on link "(4)" at bounding box center [439, 129] width 32 height 20
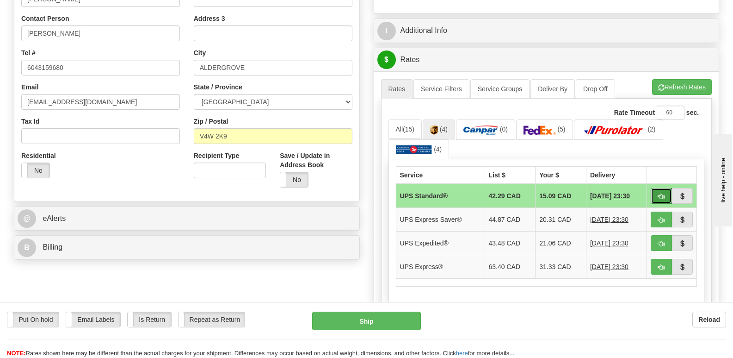
click at [659, 193] on span "button" at bounding box center [661, 196] width 6 height 6
type input "11"
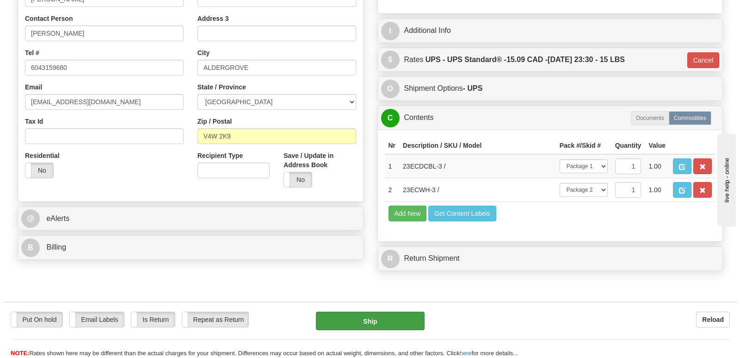
scroll to position [0, 0]
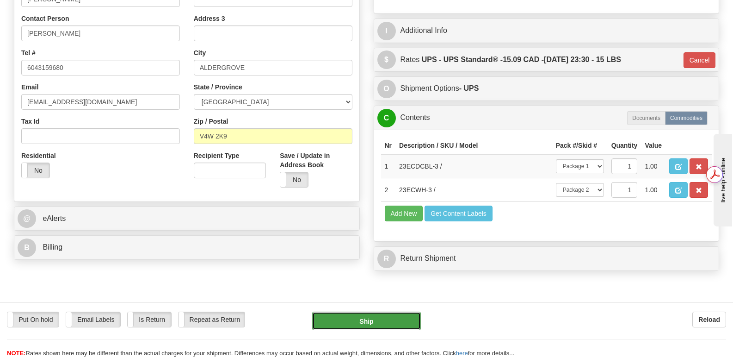
click at [350, 316] on button "Ship" at bounding box center [366, 320] width 108 height 18
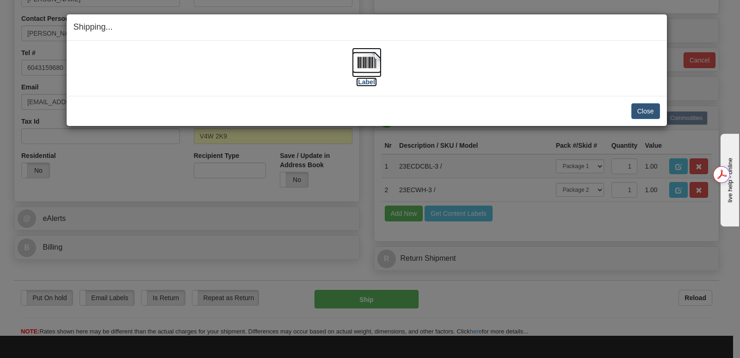
click at [371, 58] on img at bounding box center [367, 63] width 30 height 30
click at [640, 109] on button "Close" at bounding box center [645, 111] width 29 height 16
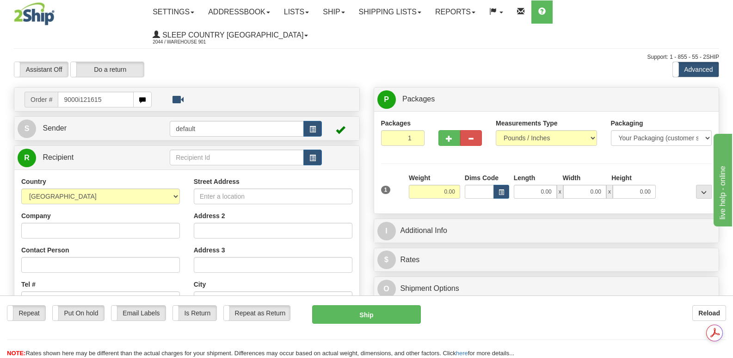
type input "9000i121615"
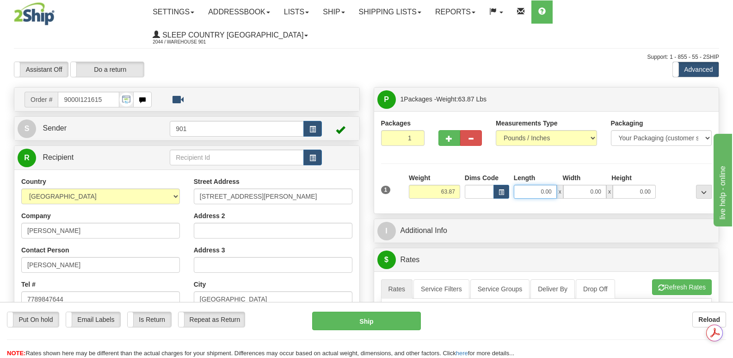
click at [525, 185] on input "0.00" at bounding box center [535, 192] width 43 height 14
type input "41.00"
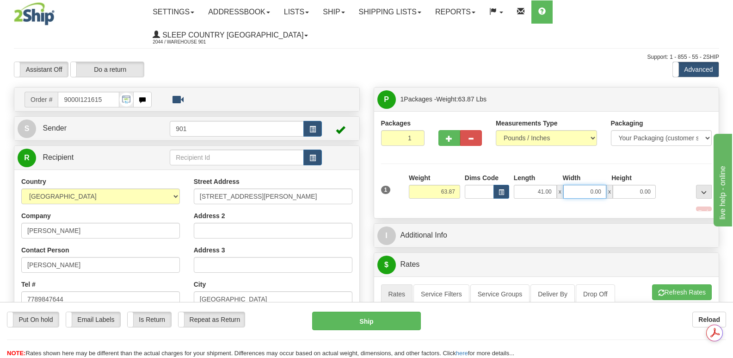
click at [575, 185] on input "0.00" at bounding box center [584, 192] width 43 height 14
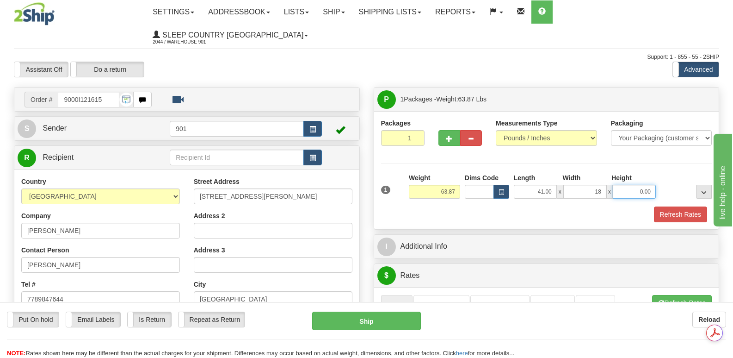
type input "18.00"
click at [618, 185] on input "0.00" at bounding box center [634, 192] width 43 height 14
type input "18.00"
click at [685, 206] on button "Refresh Rates" at bounding box center [680, 214] width 53 height 16
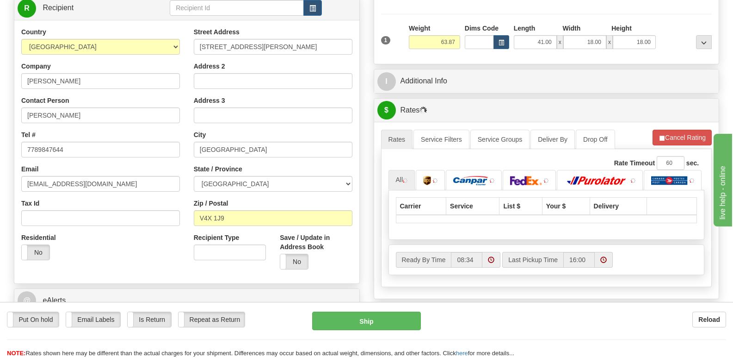
scroll to position [185, 0]
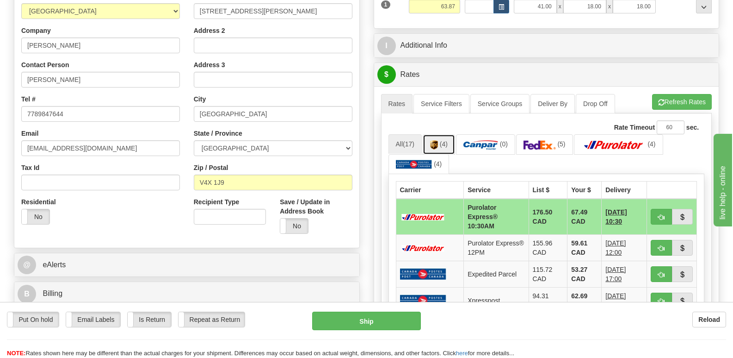
click at [443, 140] on span "(4)" at bounding box center [444, 143] width 8 height 7
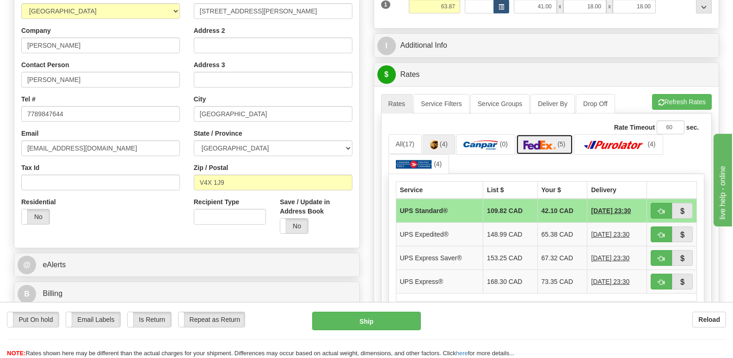
click at [543, 134] on link "(5)" at bounding box center [544, 144] width 57 height 20
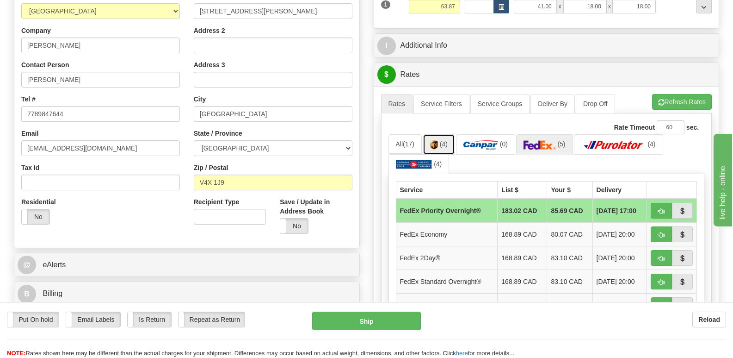
click at [436, 140] on img at bounding box center [434, 144] width 8 height 9
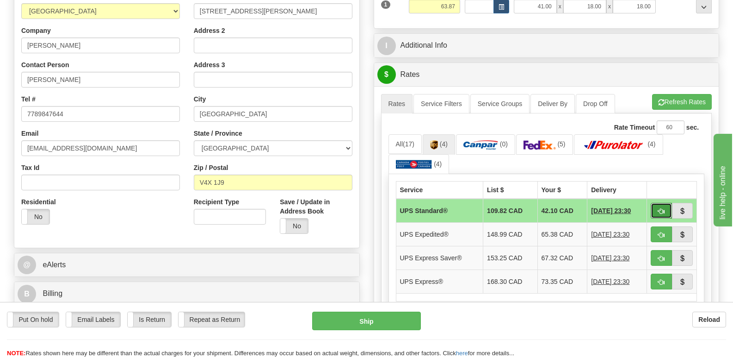
click at [661, 208] on span "button" at bounding box center [661, 211] width 6 height 6
type input "11"
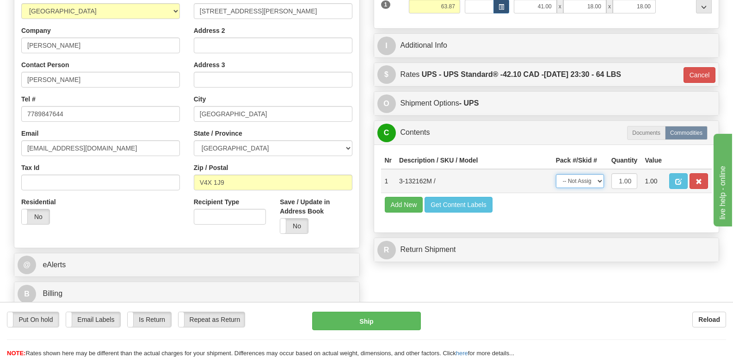
click at [599, 174] on select "-- Not Assigned -- Package 1" at bounding box center [580, 181] width 48 height 14
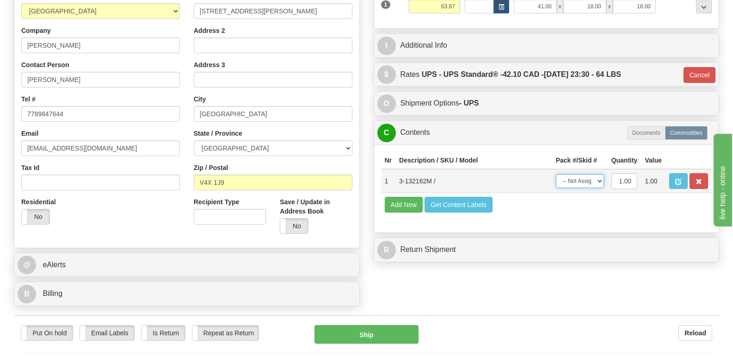
select select "0"
click at [556, 174] on select "-- Not Assigned -- Package 1" at bounding box center [580, 181] width 48 height 14
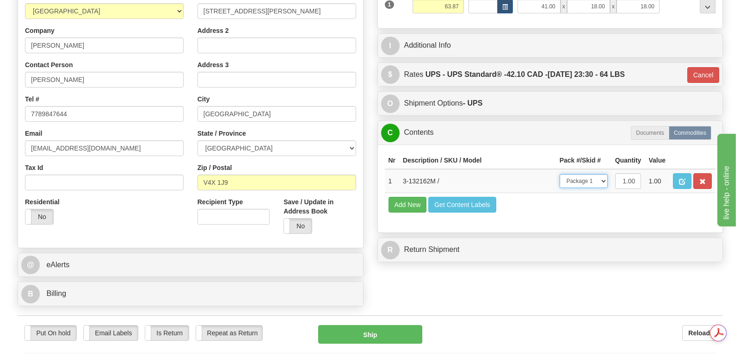
scroll to position [0, 0]
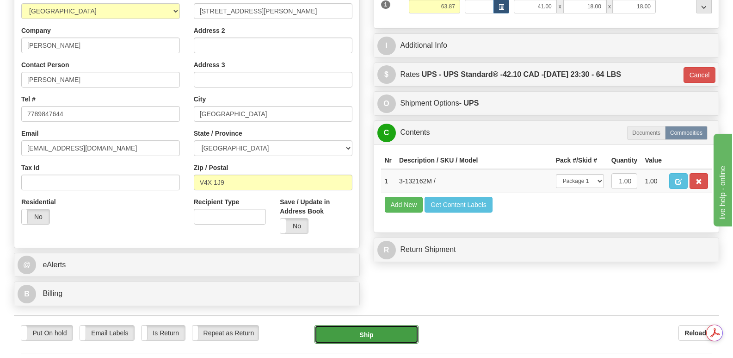
click at [354, 325] on button "Ship" at bounding box center [366, 334] width 104 height 18
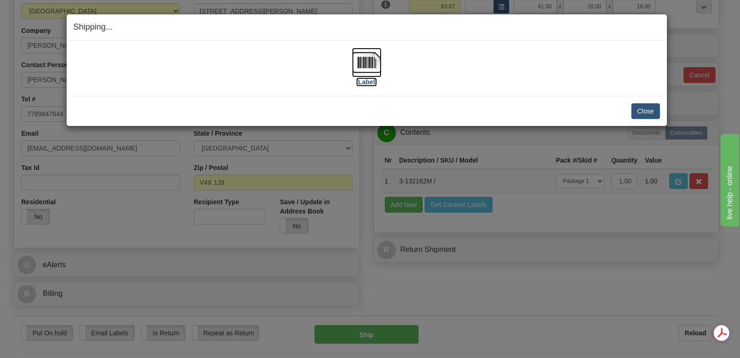
click at [369, 60] on img at bounding box center [367, 63] width 30 height 30
click at [647, 111] on button "Close" at bounding box center [645, 111] width 29 height 16
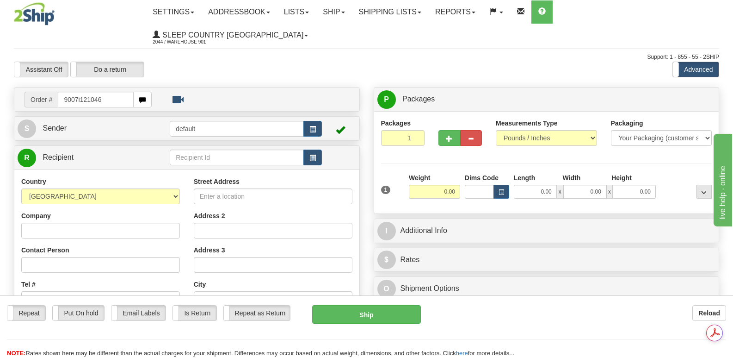
type input "9007i121046"
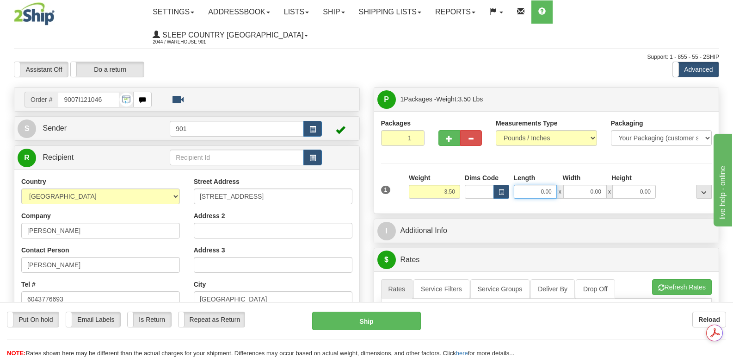
click at [522, 185] on input "0.00" at bounding box center [535, 192] width 43 height 14
type input "24.00"
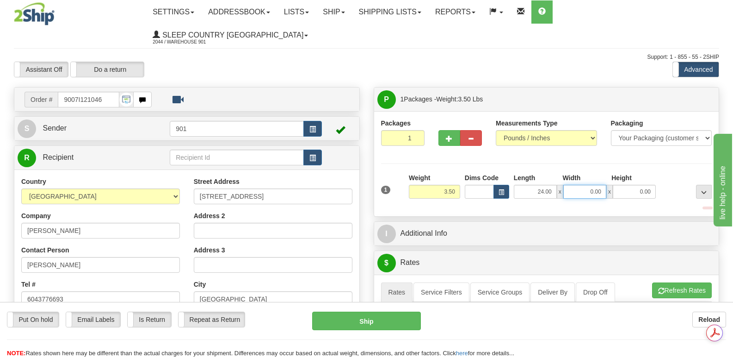
click at [584, 185] on input "0.00" at bounding box center [584, 192] width 43 height 14
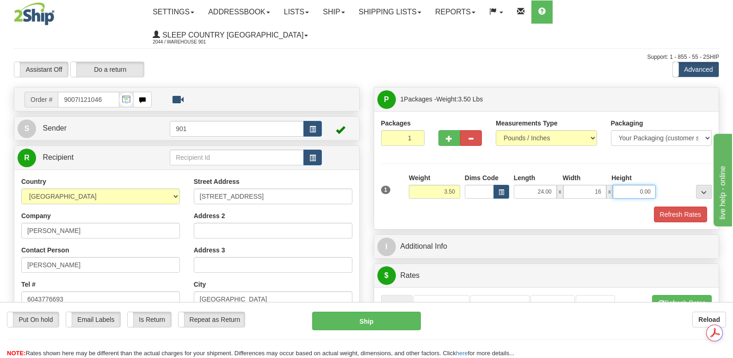
type input "16.00"
click at [629, 185] on input "0.00" at bounding box center [634, 192] width 43 height 14
type input "5.00"
click at [678, 206] on button "Refresh Rates" at bounding box center [680, 214] width 53 height 16
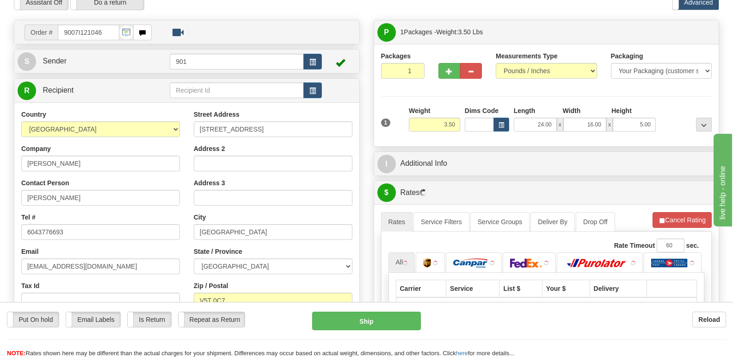
scroll to position [139, 0]
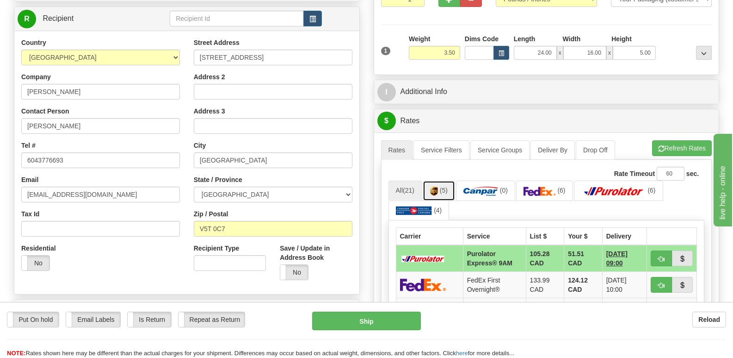
click at [438, 186] on img at bounding box center [434, 190] width 8 height 9
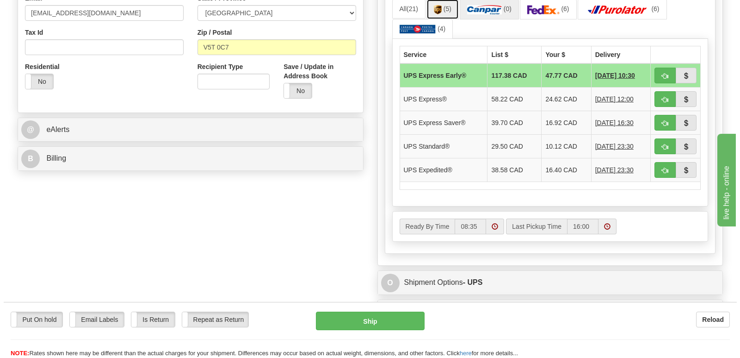
scroll to position [324, 0]
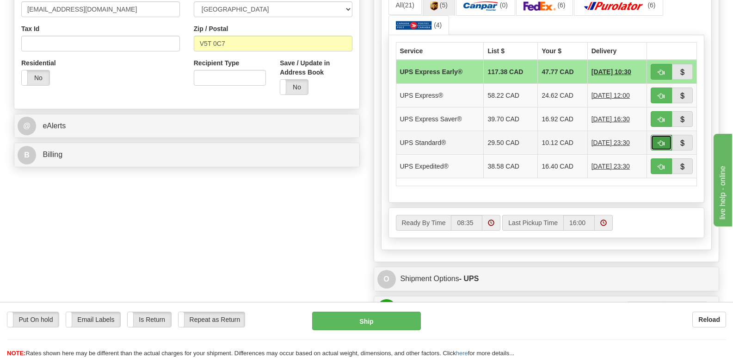
click at [660, 140] on span "button" at bounding box center [661, 143] width 6 height 6
type input "11"
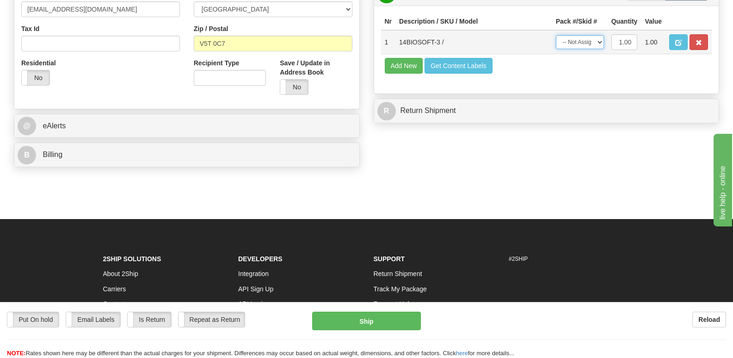
click at [599, 35] on select "-- Not Assigned -- Package 1" at bounding box center [580, 42] width 48 height 14
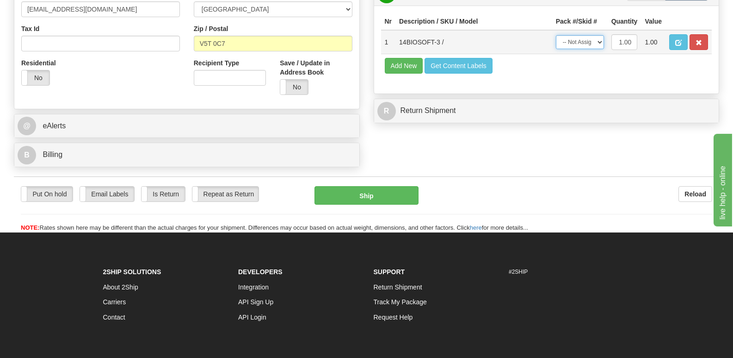
select select "0"
click at [556, 35] on select "-- Not Assigned -- Package 1" at bounding box center [580, 42] width 48 height 14
click at [392, 186] on button "Ship" at bounding box center [366, 195] width 104 height 18
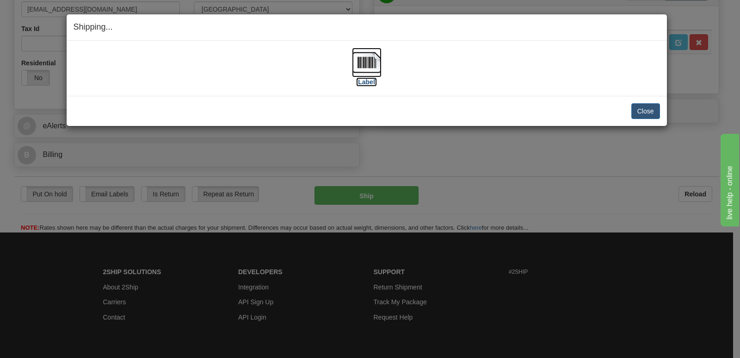
click at [368, 59] on img at bounding box center [367, 63] width 30 height 30
click at [642, 111] on button "Close" at bounding box center [645, 111] width 29 height 16
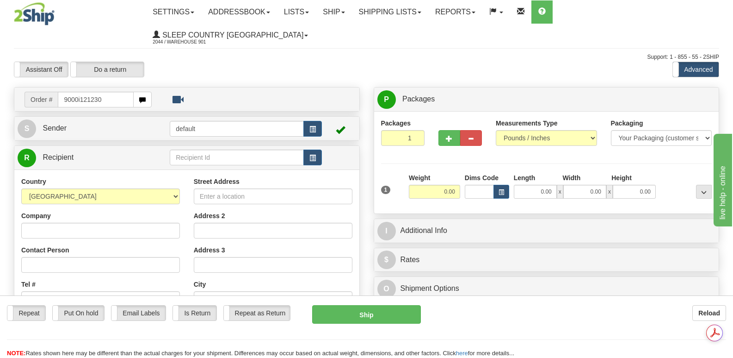
type input "9000i121230"
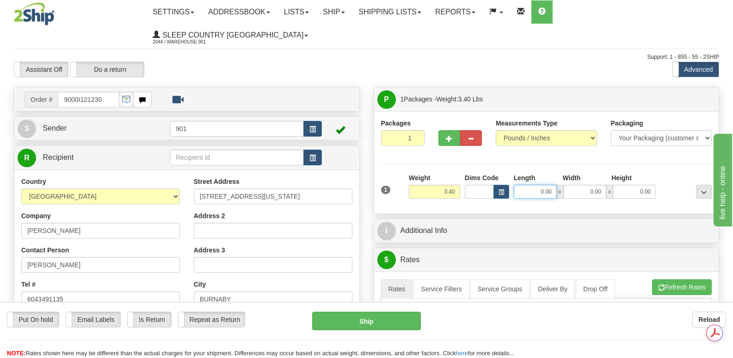
click at [529, 185] on input "0.00" at bounding box center [535, 192] width 43 height 14
type input "11.00"
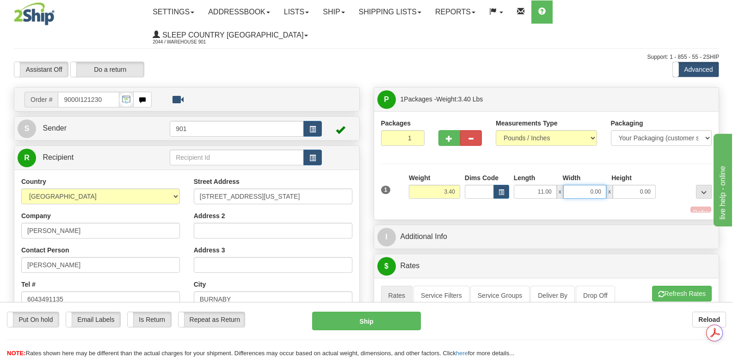
click at [577, 185] on input "0.00" at bounding box center [584, 192] width 43 height 14
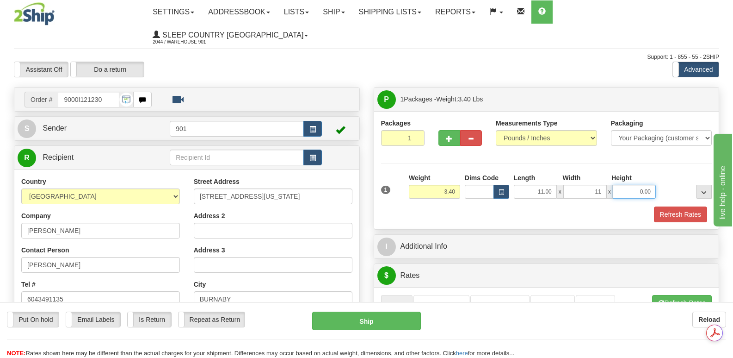
type input "11.00"
click at [620, 185] on input "0.00" at bounding box center [634, 192] width 43 height 14
type input "5.00"
click at [674, 206] on button "Refresh Rates" at bounding box center [680, 214] width 53 height 16
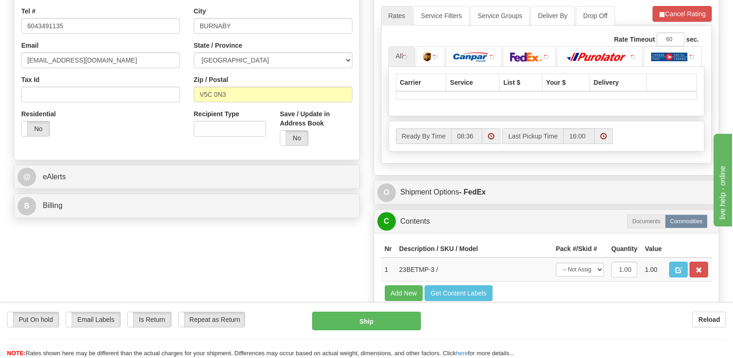
scroll to position [277, 0]
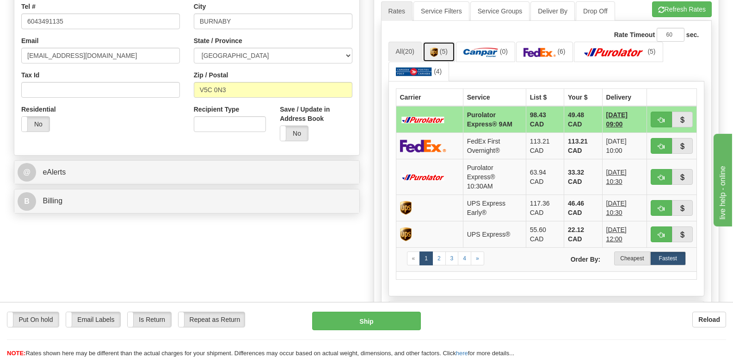
click at [436, 48] on img at bounding box center [434, 52] width 8 height 9
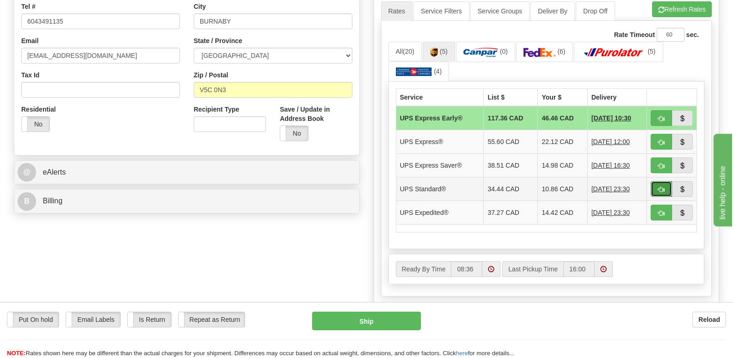
click at [660, 186] on span "button" at bounding box center [661, 189] width 6 height 6
type input "11"
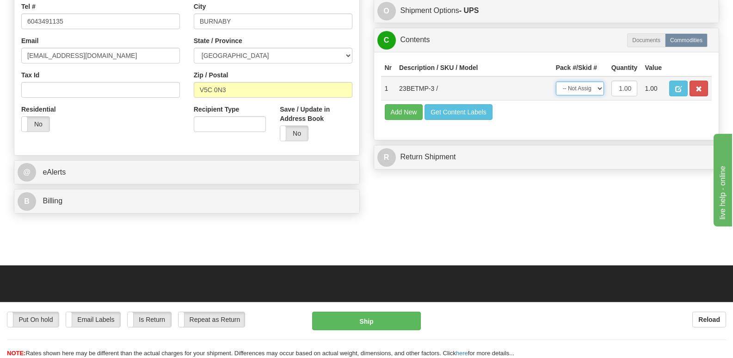
click at [600, 81] on select "-- Not Assigned -- Package 1" at bounding box center [580, 88] width 48 height 14
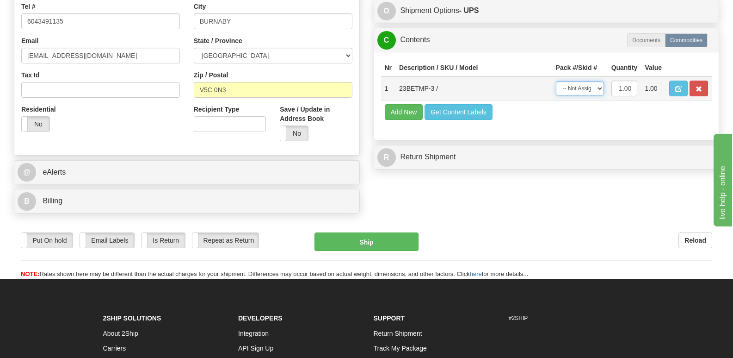
select select "0"
click at [556, 81] on select "-- Not Assigned -- Package 1" at bounding box center [580, 88] width 48 height 14
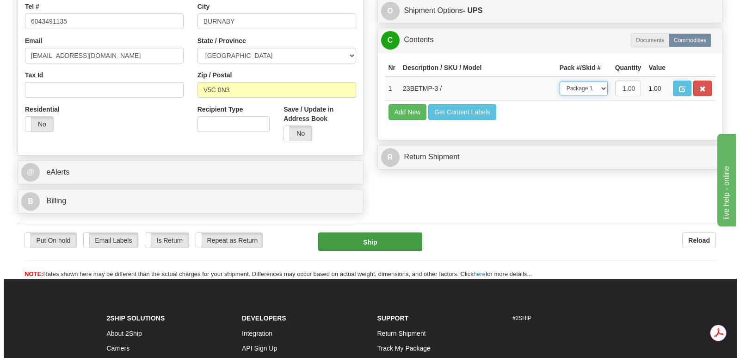
scroll to position [0, 0]
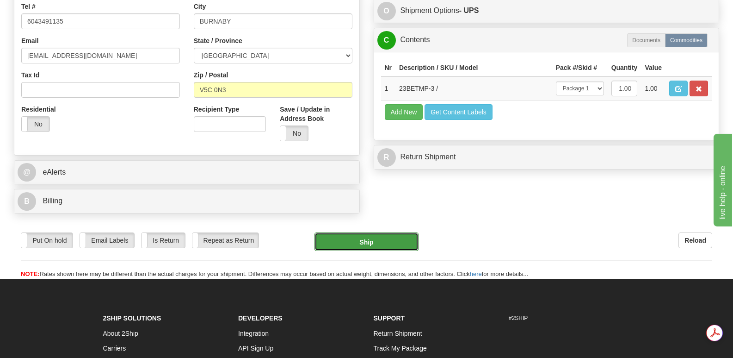
click at [363, 232] on button "Ship" at bounding box center [366, 241] width 104 height 18
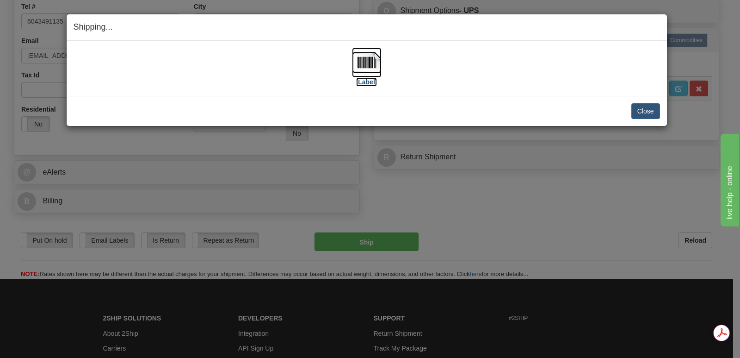
click at [367, 60] on img at bounding box center [367, 63] width 30 height 30
click at [646, 108] on button "Close" at bounding box center [645, 111] width 29 height 16
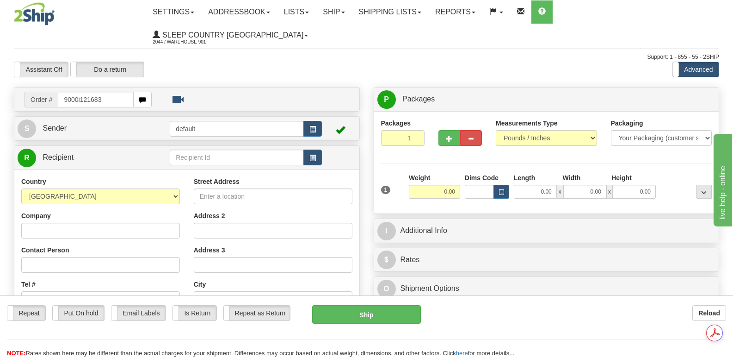
type input "9000i121683"
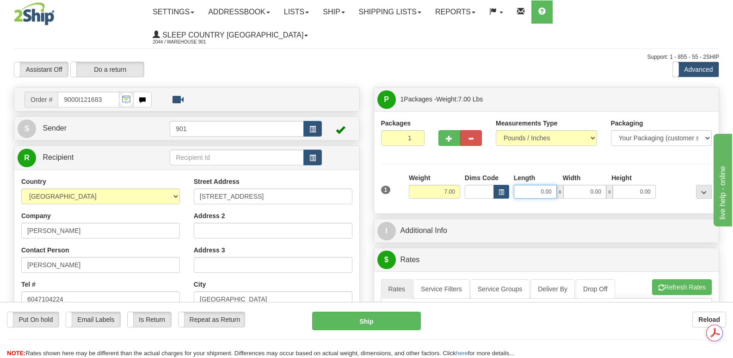
click at [526, 185] on input "0.00" at bounding box center [535, 192] width 43 height 14
type input "13.00"
click at [582, 185] on input "0.00" at bounding box center [584, 192] width 43 height 14
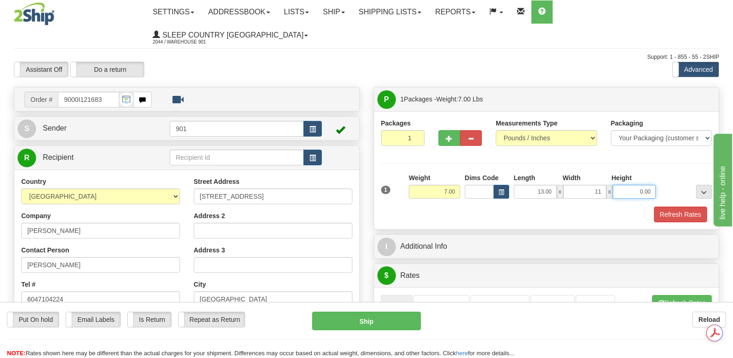
type input "11.00"
click at [632, 185] on input "0.00" at bounding box center [634, 192] width 43 height 14
type input "8.00"
click at [680, 206] on button "Refresh Rates" at bounding box center [680, 214] width 53 height 16
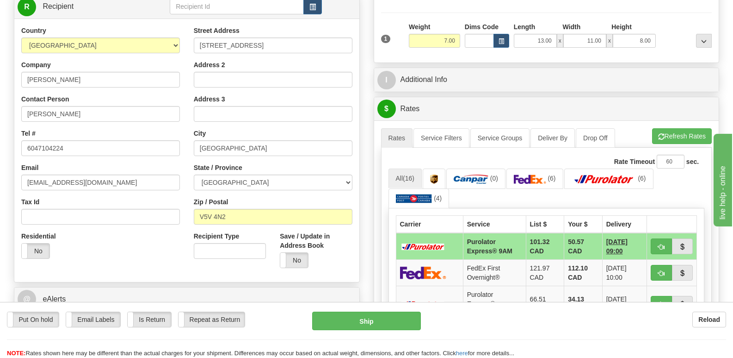
scroll to position [139, 0]
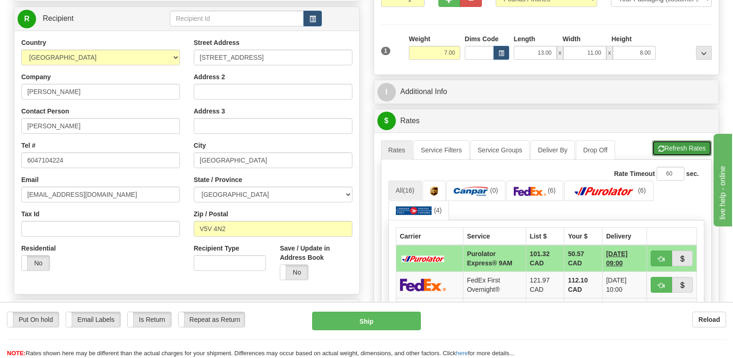
click at [671, 140] on button "Refresh Rates" at bounding box center [682, 148] width 60 height 16
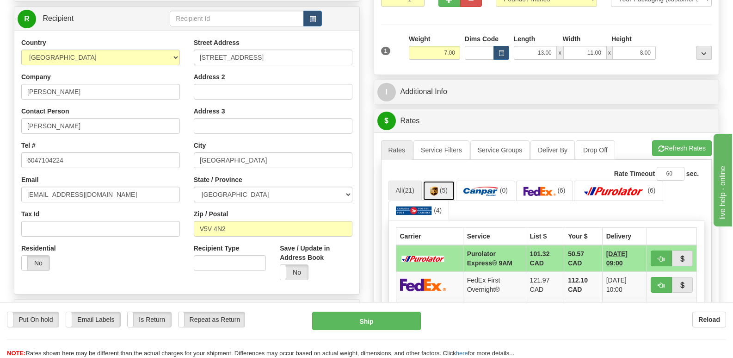
click at [438, 186] on img at bounding box center [434, 190] width 8 height 9
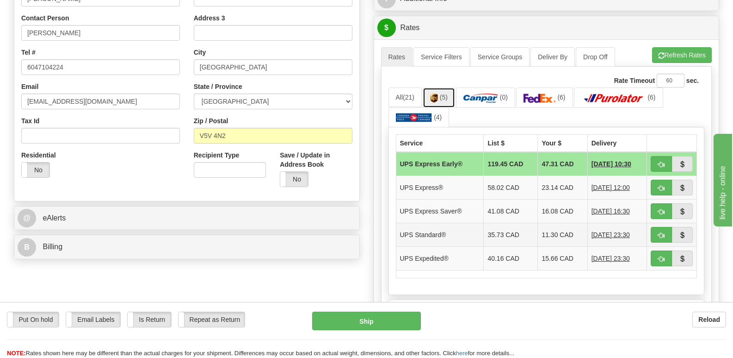
scroll to position [231, 0]
click at [545, 88] on link "(6)" at bounding box center [544, 98] width 57 height 20
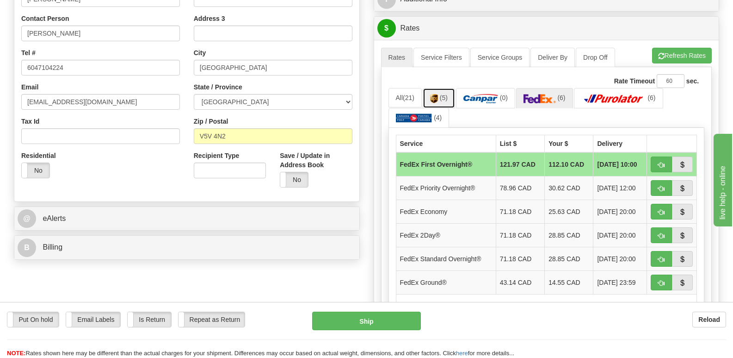
click at [436, 94] on img at bounding box center [434, 98] width 8 height 9
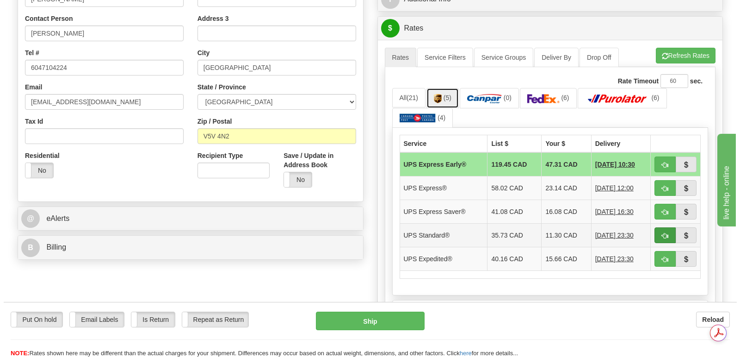
scroll to position [0, 0]
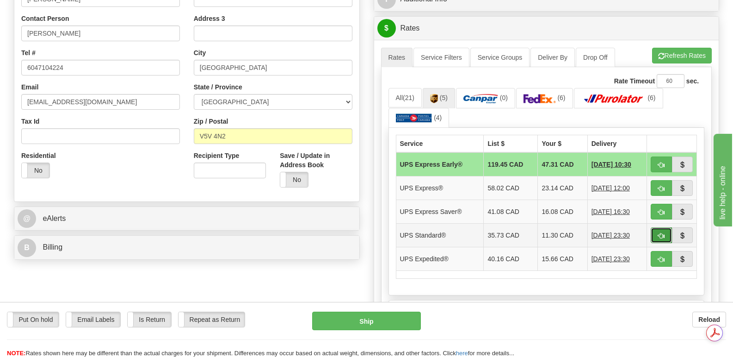
click at [658, 233] on span "button" at bounding box center [661, 236] width 6 height 6
type input "11"
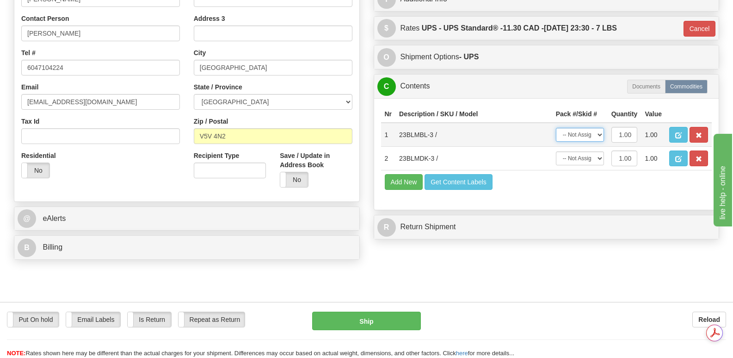
click at [598, 128] on select "-- Not Assigned -- Package 1" at bounding box center [580, 135] width 48 height 14
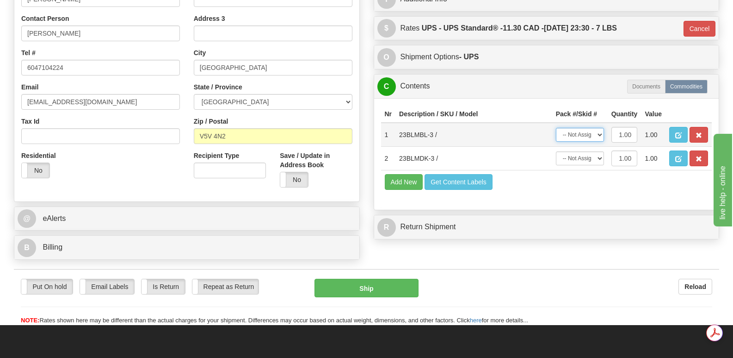
select select "0"
click at [556, 128] on select "-- Not Assigned -- Package 1" at bounding box center [580, 135] width 48 height 14
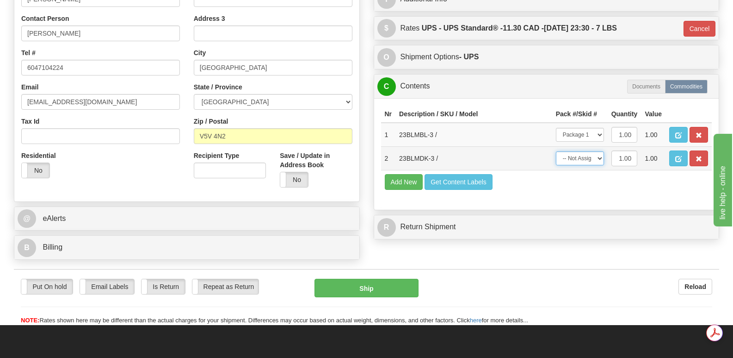
click at [598, 151] on select "-- Not Assigned -- Package 1" at bounding box center [580, 158] width 48 height 14
select select "0"
click at [556, 151] on select "-- Not Assigned -- Package 1" at bounding box center [580, 158] width 48 height 14
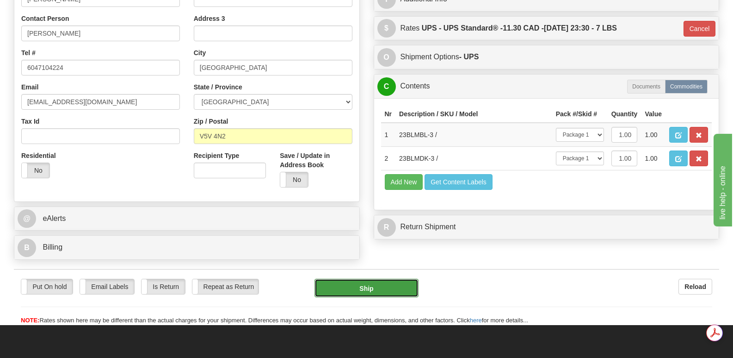
click at [391, 278] on button "Ship" at bounding box center [366, 287] width 104 height 18
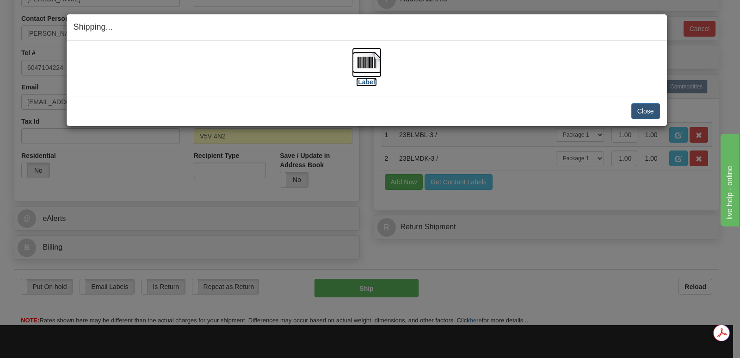
click at [372, 57] on img at bounding box center [367, 63] width 30 height 30
click at [638, 109] on button "Close" at bounding box center [645, 111] width 29 height 16
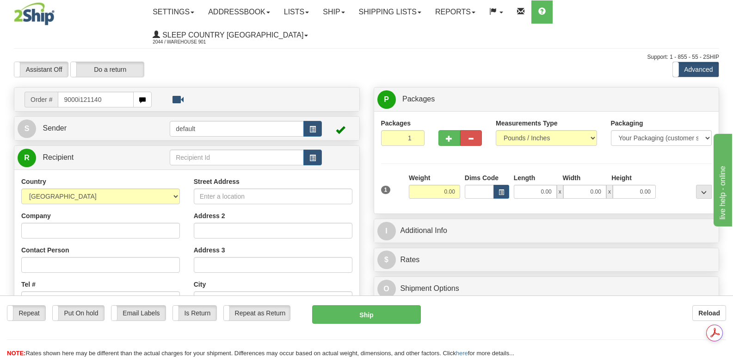
type input "9000i121140"
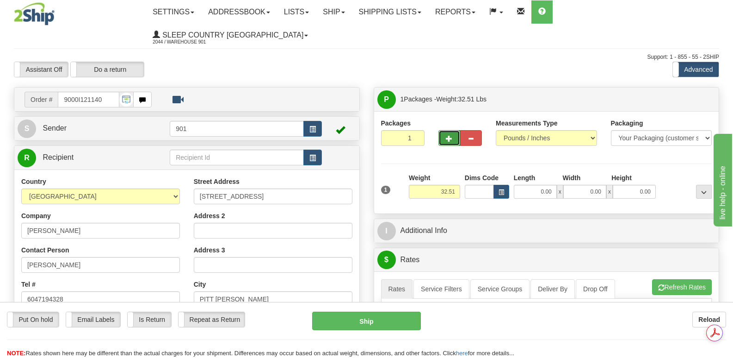
click at [446, 130] on button "button" at bounding box center [449, 138] width 22 height 16
click at [450, 136] on span "button" at bounding box center [449, 139] width 6 height 6
type input "3"
click at [694, 96] on span "Package Level" at bounding box center [692, 99] width 37 height 6
radio input "true"
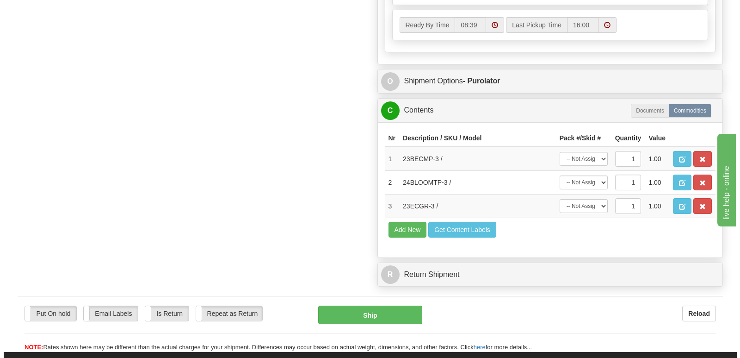
scroll to position [647, 0]
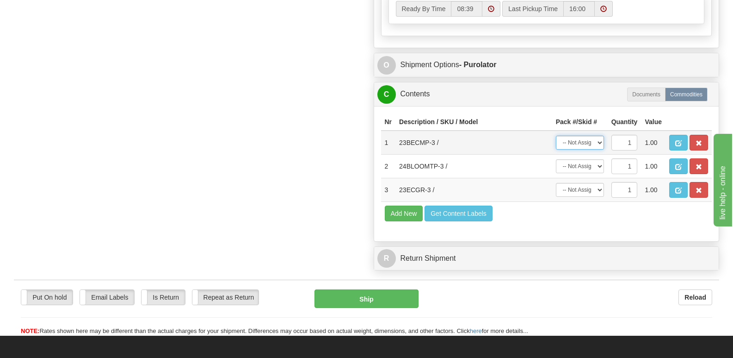
click at [600, 136] on select "-- Not Assigned -- Package 1 Package 2 Package 3" at bounding box center [580, 143] width 48 height 14
select select "0"
click at [556, 136] on select "-- Not Assigned -- Package 1 Package 2 Package 3" at bounding box center [580, 143] width 48 height 14
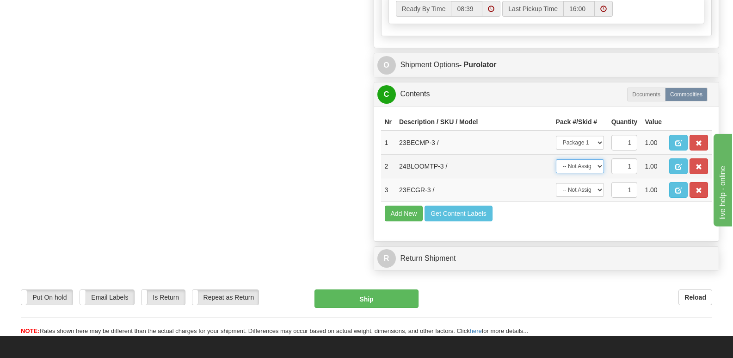
drag, startPoint x: 599, startPoint y: 144, endPoint x: 593, endPoint y: 148, distance: 7.7
click at [599, 159] on select "-- Not Assigned -- Package 1 Package 2 Package 3" at bounding box center [580, 166] width 48 height 14
select select "1"
click at [556, 159] on select "-- Not Assigned -- Package 1 Package 2 Package 3" at bounding box center [580, 166] width 48 height 14
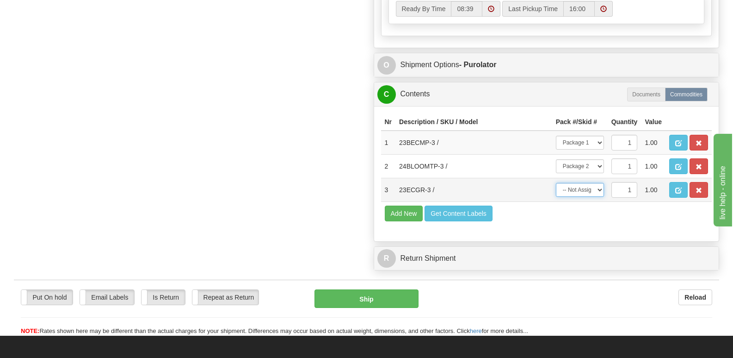
drag, startPoint x: 599, startPoint y: 167, endPoint x: 597, endPoint y: 174, distance: 7.3
click at [599, 183] on select "-- Not Assigned -- Package 1 Package 2 Package 3" at bounding box center [580, 190] width 48 height 14
select select "2"
click at [556, 183] on select "-- Not Assigned -- Package 1 Package 2 Package 3" at bounding box center [580, 190] width 48 height 14
click at [677, 140] on span "button" at bounding box center [678, 143] width 6 height 6
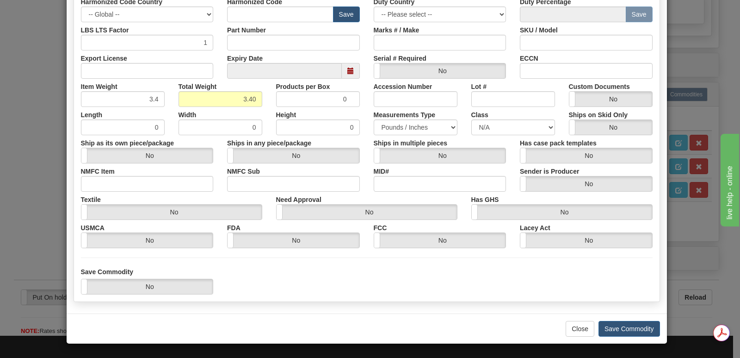
scroll to position [0, 0]
click at [622, 327] on button "Save Commodity" at bounding box center [629, 329] width 62 height 16
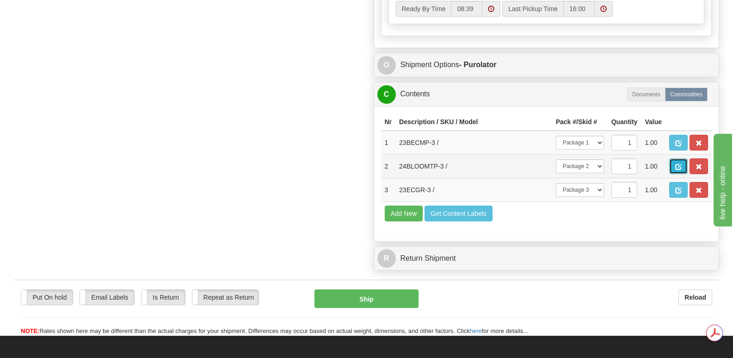
click at [680, 164] on span "button" at bounding box center [678, 167] width 6 height 6
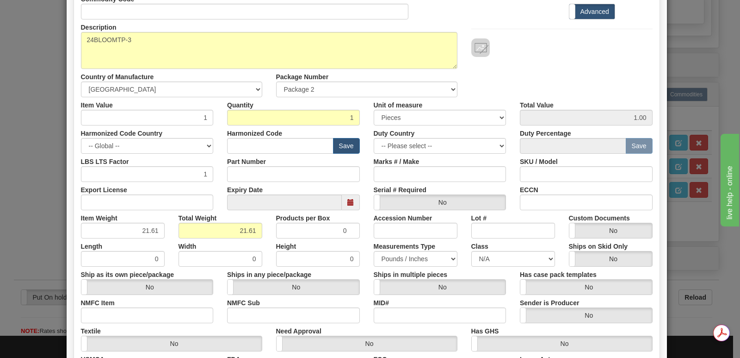
scroll to position [214, 0]
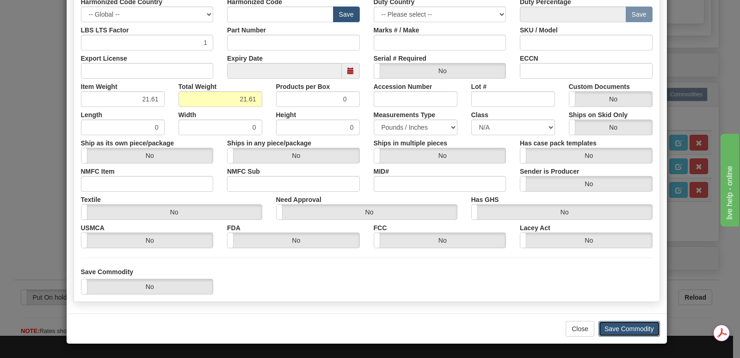
click at [621, 330] on button "Save Commodity" at bounding box center [629, 329] width 62 height 16
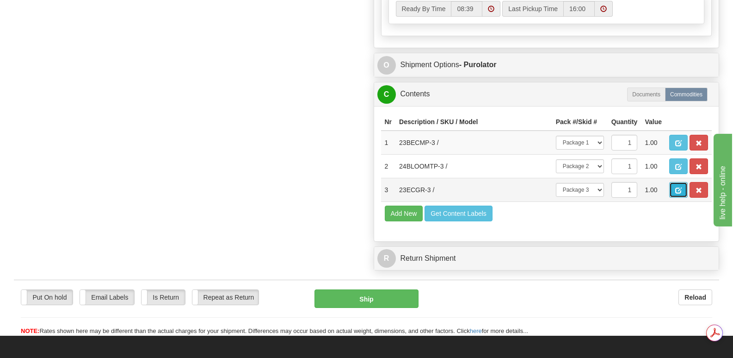
click at [677, 187] on span "button" at bounding box center [678, 190] width 6 height 6
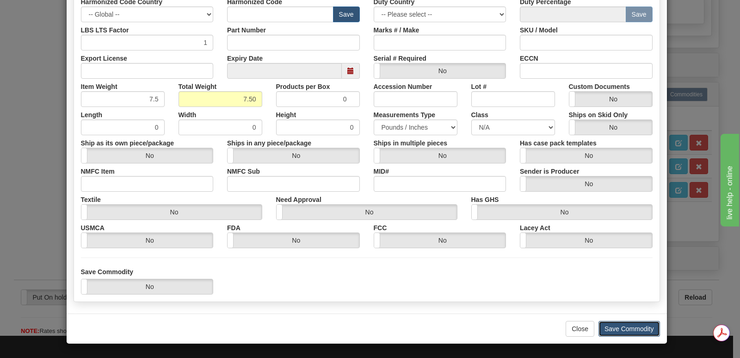
click at [604, 326] on button "Save Commodity" at bounding box center [629, 329] width 62 height 16
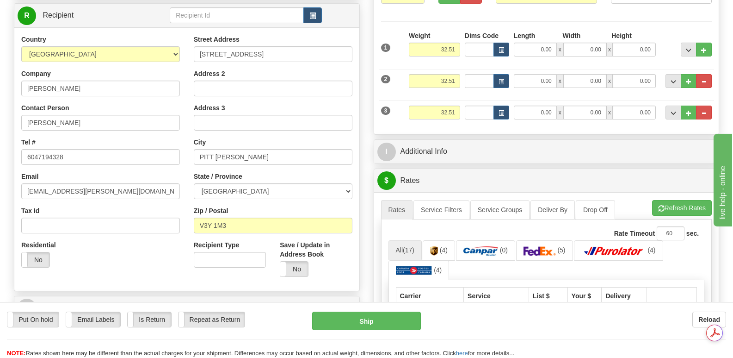
scroll to position [0, 0]
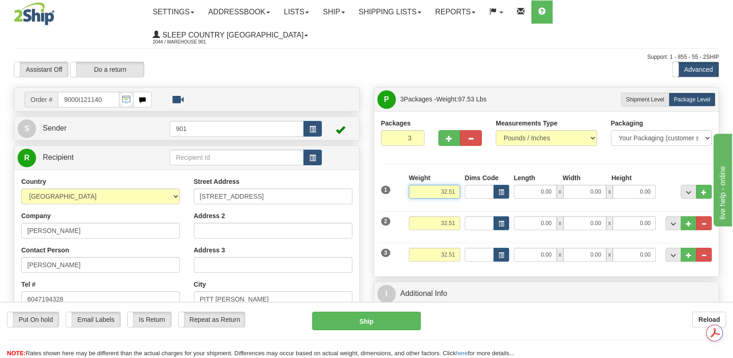
drag, startPoint x: 432, startPoint y: 170, endPoint x: 461, endPoint y: 170, distance: 29.1
click at [461, 173] on div "Weight 32.51" at bounding box center [435, 189] width 56 height 32
type input "3.40"
drag, startPoint x: 432, startPoint y: 201, endPoint x: 459, endPoint y: 200, distance: 27.3
click at [459, 216] on input "32.51" at bounding box center [434, 223] width 51 height 14
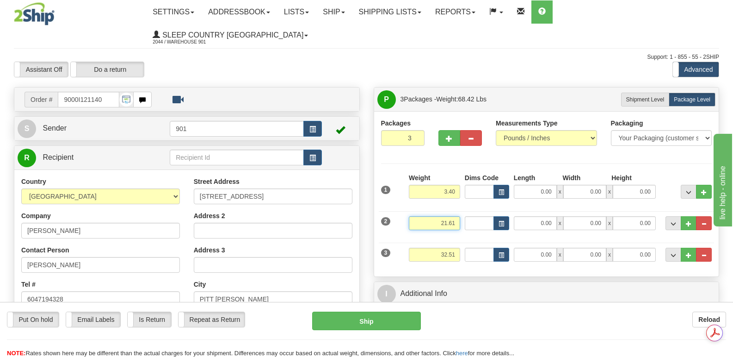
type input "21.61"
drag, startPoint x: 436, startPoint y: 231, endPoint x: 467, endPoint y: 228, distance: 31.2
click at [464, 238] on div "3 Weight 32.51 Dims Code Length Width Height" at bounding box center [547, 253] width 336 height 31
type input "7.50"
click at [530, 247] on input "0.00" at bounding box center [535, 254] width 43 height 14
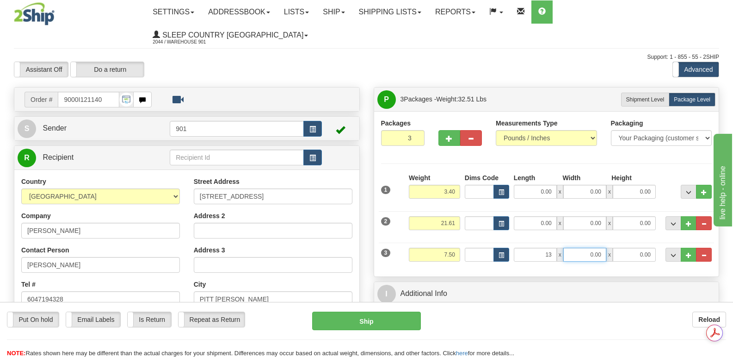
type input "13.00"
click at [580, 247] on input "0.00" at bounding box center [584, 254] width 43 height 14
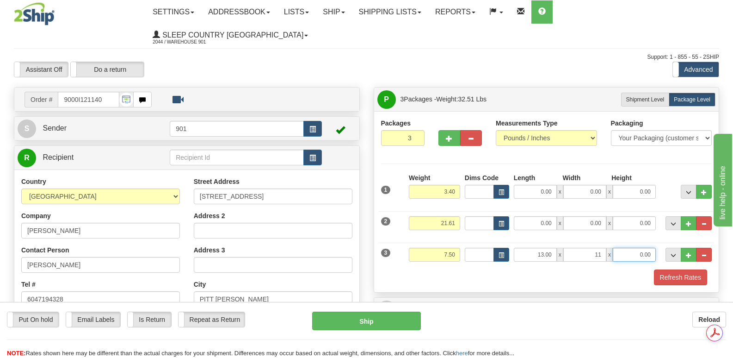
type input "11.00"
click at [630, 247] on input "0.00" at bounding box center [634, 254] width 43 height 14
type input "5.00"
click at [536, 216] on input "0.00" at bounding box center [535, 223] width 43 height 14
type input "23.00"
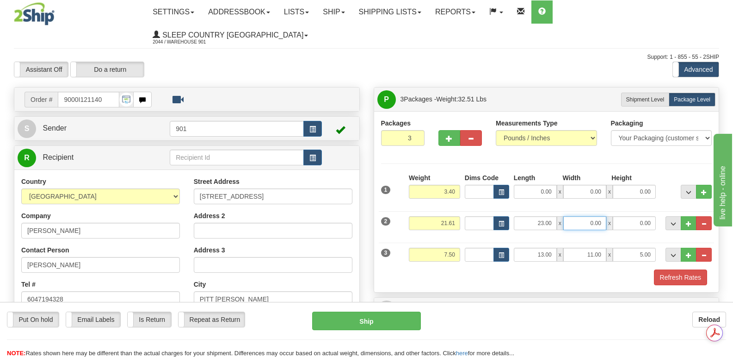
click at [583, 216] on input "0.00" at bounding box center [584, 223] width 43 height 14
type input "11.00"
click at [624, 216] on input "0.00" at bounding box center [634, 223] width 43 height 14
type input "11.00"
click at [525, 185] on input "0.00" at bounding box center [535, 192] width 43 height 14
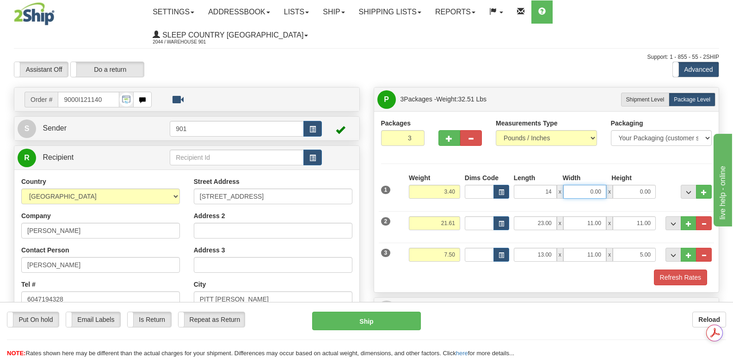
type input "14.00"
click at [577, 185] on input "0.00" at bounding box center [584, 192] width 43 height 14
type input "7.00"
click at [627, 185] on input "0.00" at bounding box center [634, 192] width 43 height 14
type input "7.00"
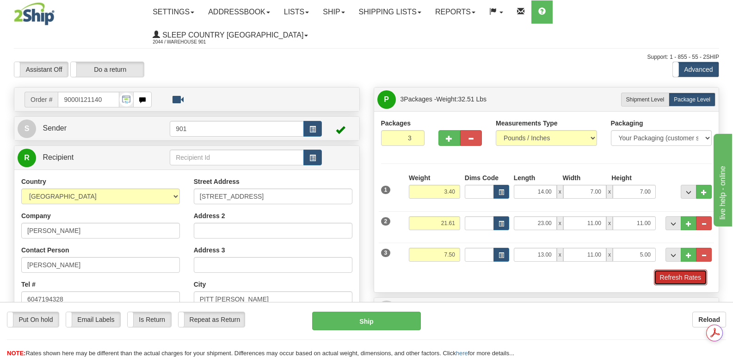
click at [668, 269] on button "Refresh Rates" at bounding box center [680, 277] width 53 height 16
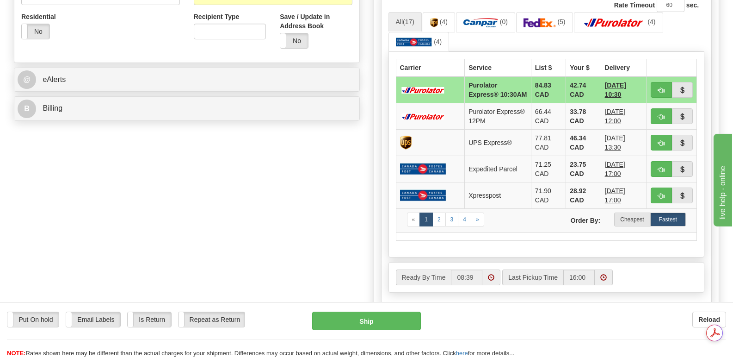
scroll to position [324, 0]
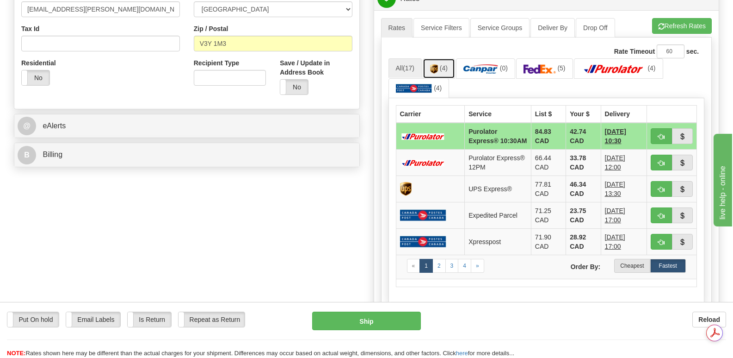
click at [436, 64] on img at bounding box center [434, 68] width 8 height 9
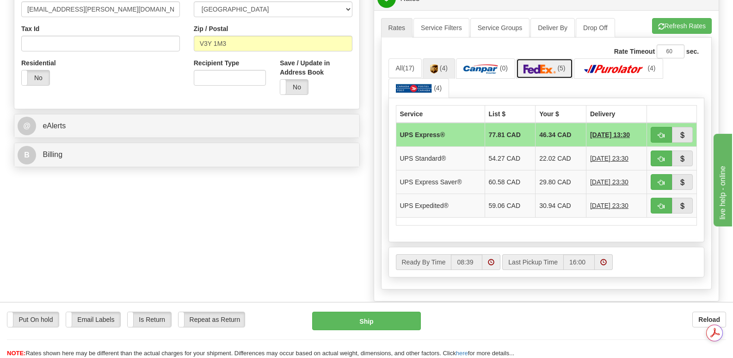
click at [542, 64] on img at bounding box center [540, 68] width 32 height 9
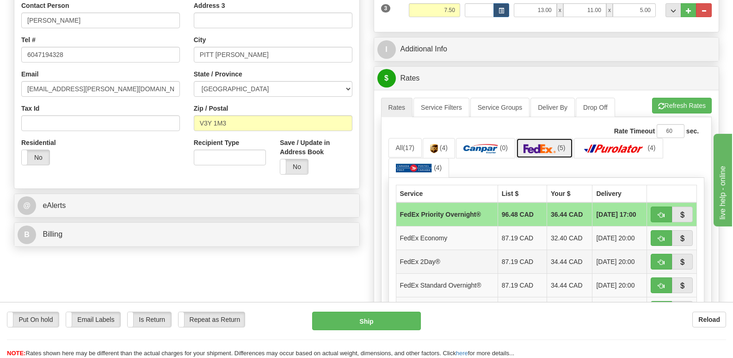
scroll to position [231, 0]
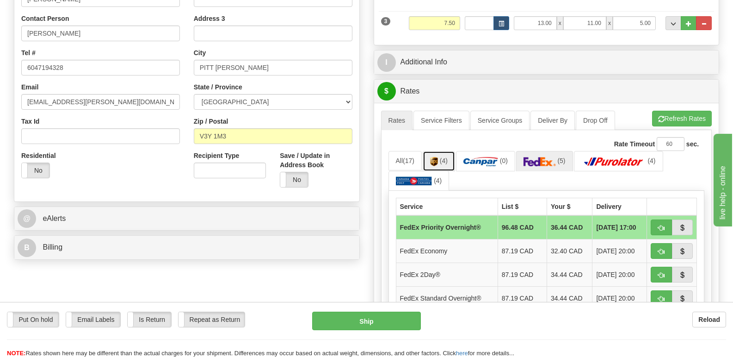
click at [431, 151] on link "(4)" at bounding box center [439, 161] width 32 height 20
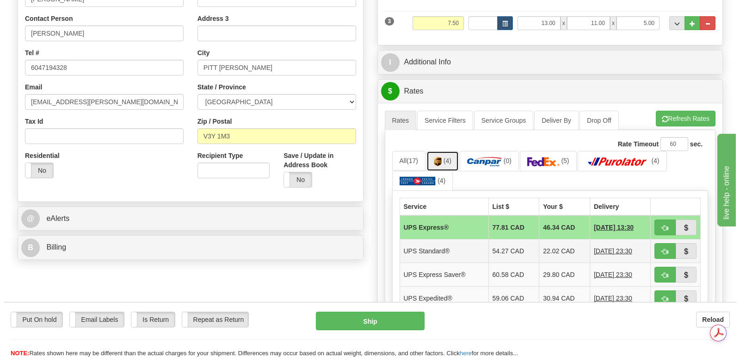
scroll to position [0, 0]
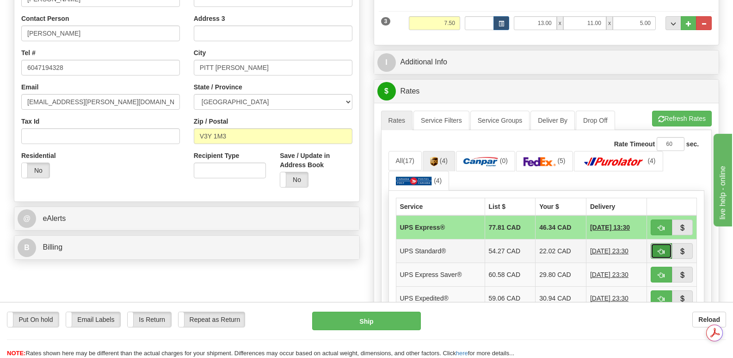
click at [663, 248] on span "button" at bounding box center [661, 251] width 6 height 6
type input "11"
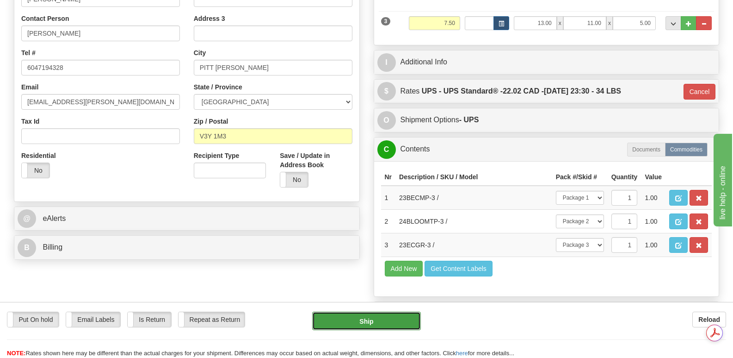
click at [380, 320] on button "Ship" at bounding box center [366, 320] width 108 height 18
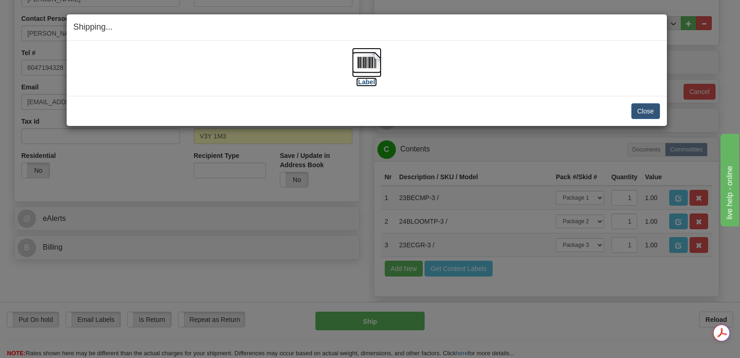
click at [361, 58] on img at bounding box center [367, 63] width 30 height 30
click at [641, 108] on button "Close" at bounding box center [645, 111] width 29 height 16
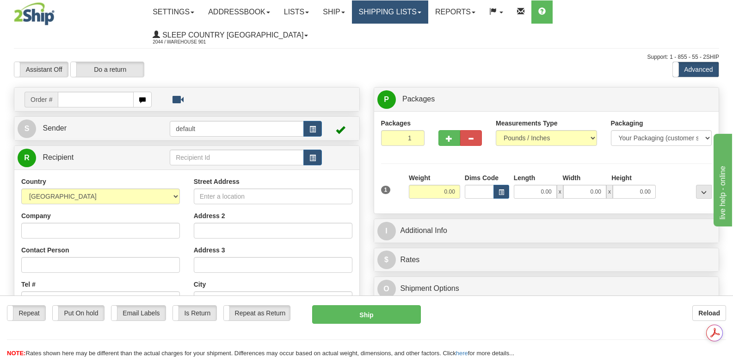
click at [428, 14] on link "Shipping lists" at bounding box center [390, 11] width 76 height 23
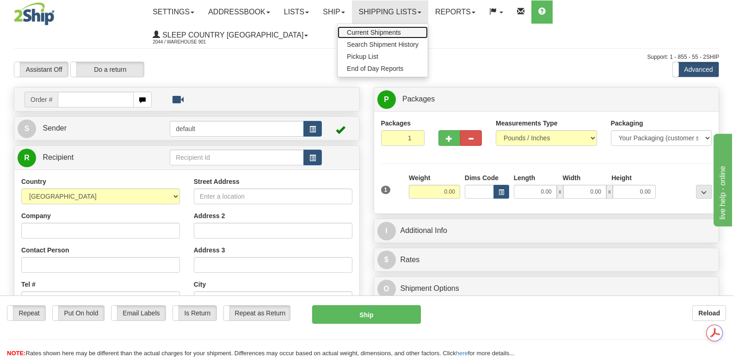
click at [401, 32] on span "Current Shipments" at bounding box center [374, 32] width 54 height 7
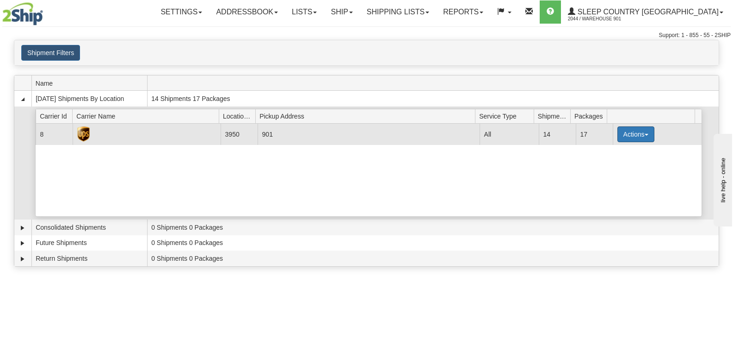
click at [639, 134] on button "Actions" at bounding box center [635, 134] width 37 height 16
click at [604, 164] on span "Close" at bounding box center [599, 163] width 21 height 6
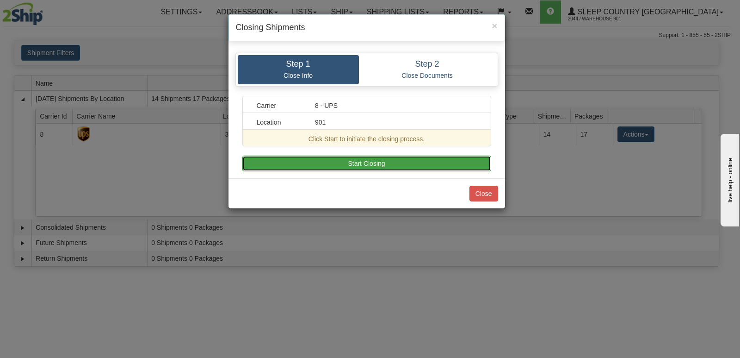
click at [368, 160] on button "Start Closing" at bounding box center [366, 163] width 249 height 16
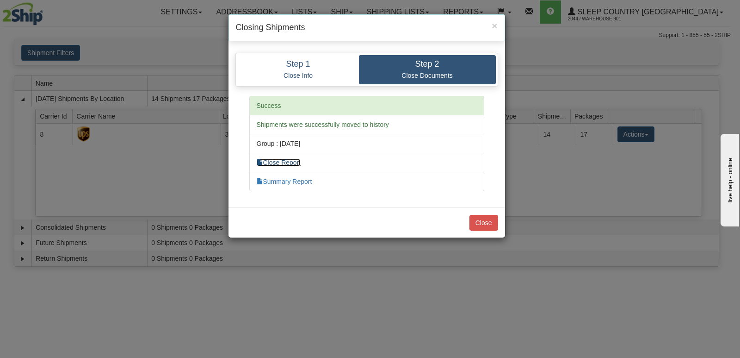
click at [300, 163] on link "Close Report" at bounding box center [279, 162] width 44 height 7
click at [295, 181] on link "Summary Report" at bounding box center [284, 181] width 55 height 7
click at [478, 221] on button "Close" at bounding box center [483, 223] width 29 height 16
